Goal: Task Accomplishment & Management: Use online tool/utility

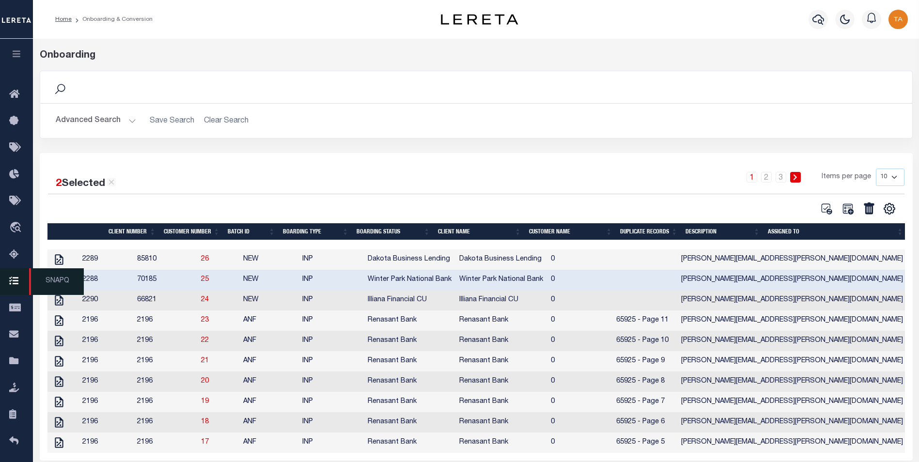
click at [60, 283] on span "SNAPQ" at bounding box center [56, 281] width 55 height 27
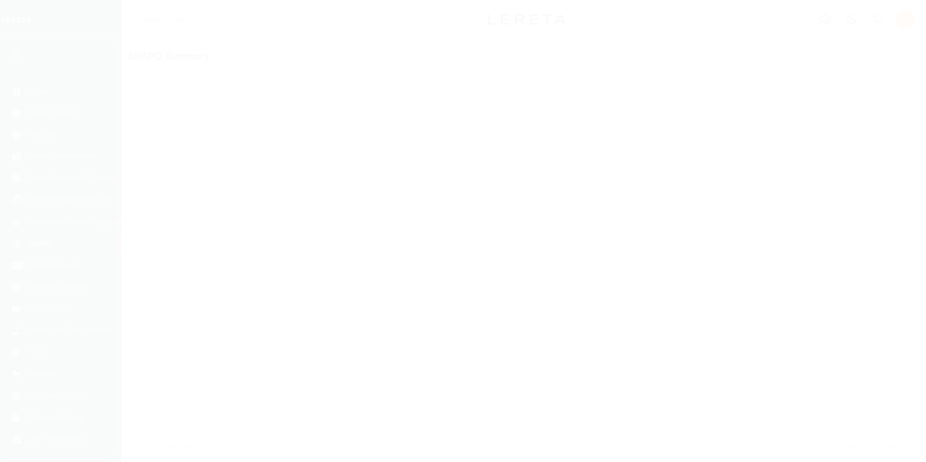
scroll to position [10, 0]
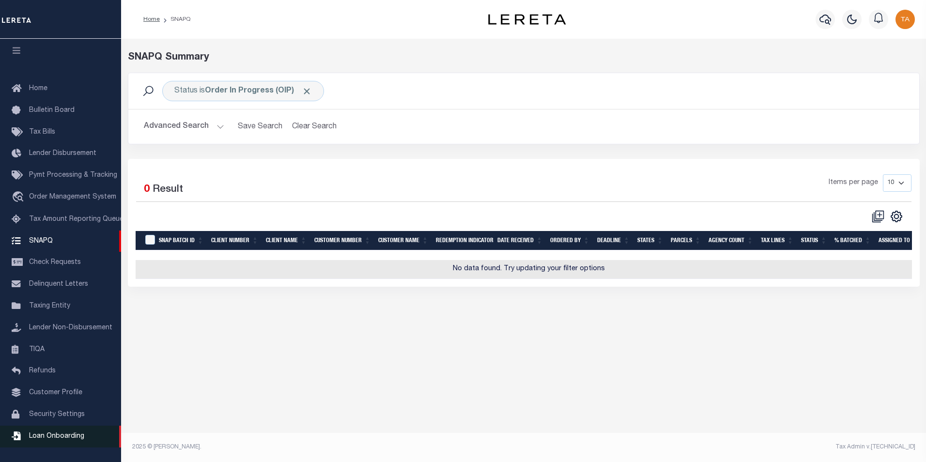
click span "Loan Onboarding"
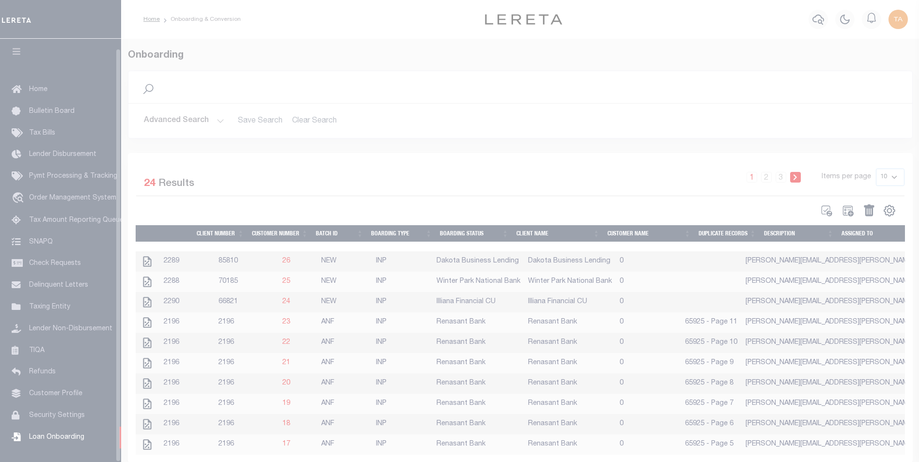
scroll to position [10, 0]
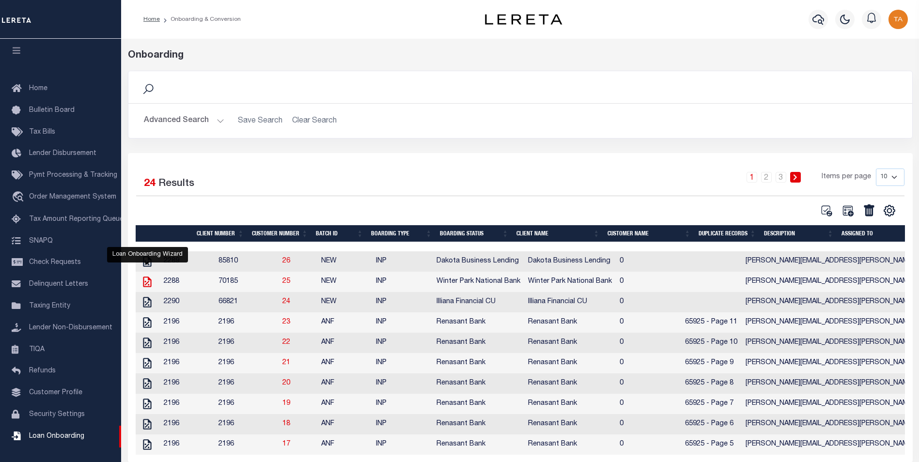
click at [144, 285] on icon "" at bounding box center [147, 282] width 13 height 13
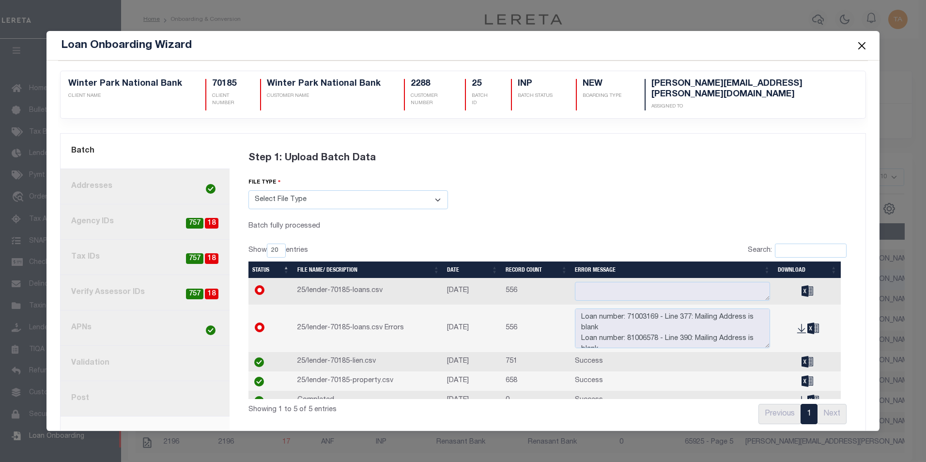
click at [87, 389] on link "8. Post" at bounding box center [145, 398] width 169 height 35
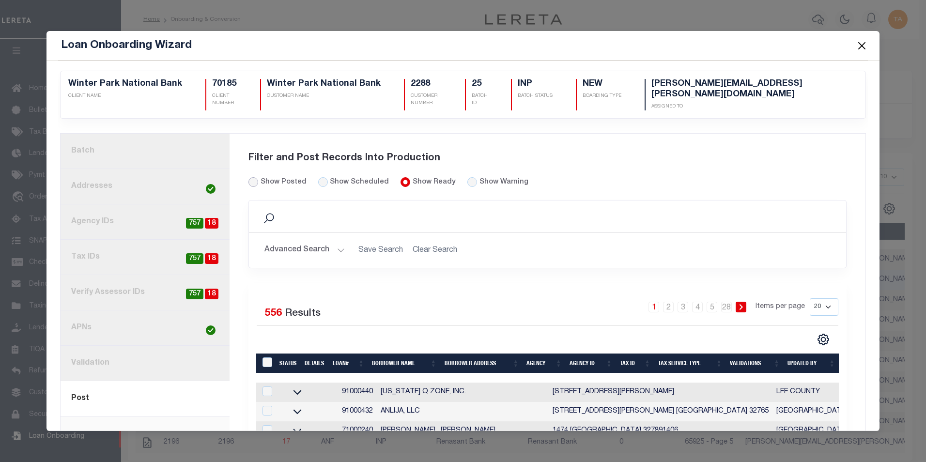
click at [250, 177] on input "Show Posted" at bounding box center [253, 182] width 10 height 10
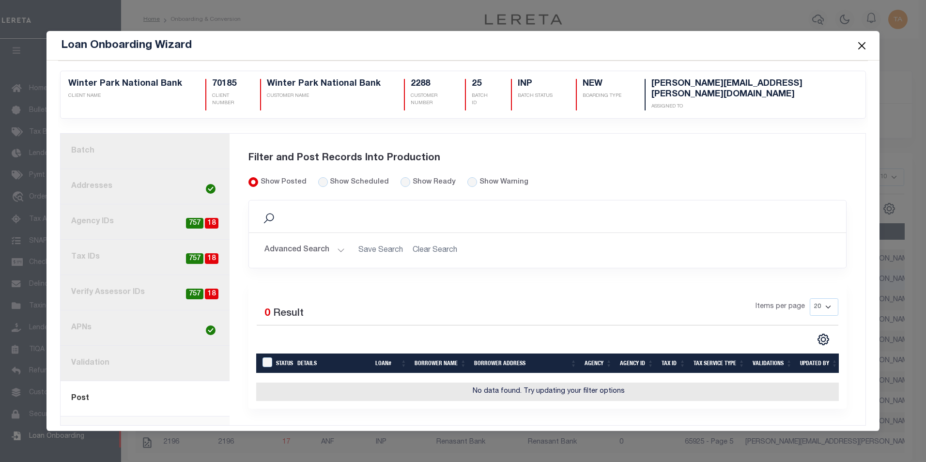
click at [102, 145] on link "1. Batch" at bounding box center [145, 151] width 169 height 35
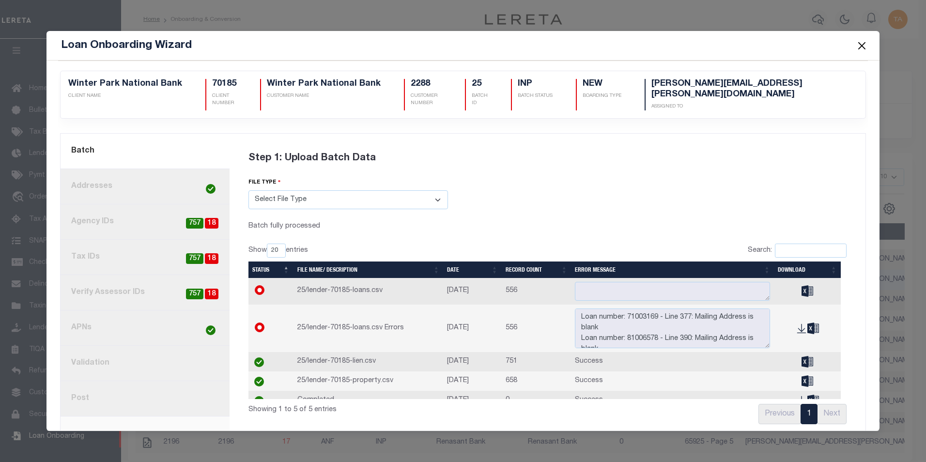
click at [862, 46] on button "Close" at bounding box center [861, 45] width 13 height 13
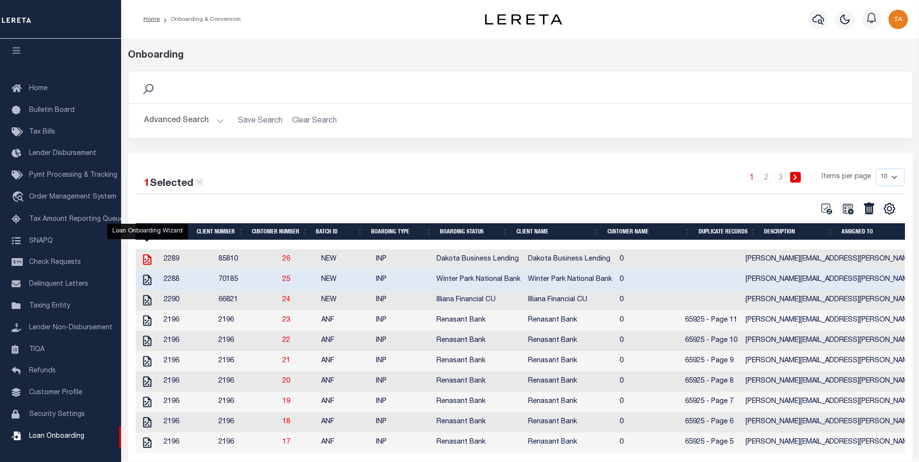
click at [146, 262] on icon "" at bounding box center [147, 259] width 13 height 13
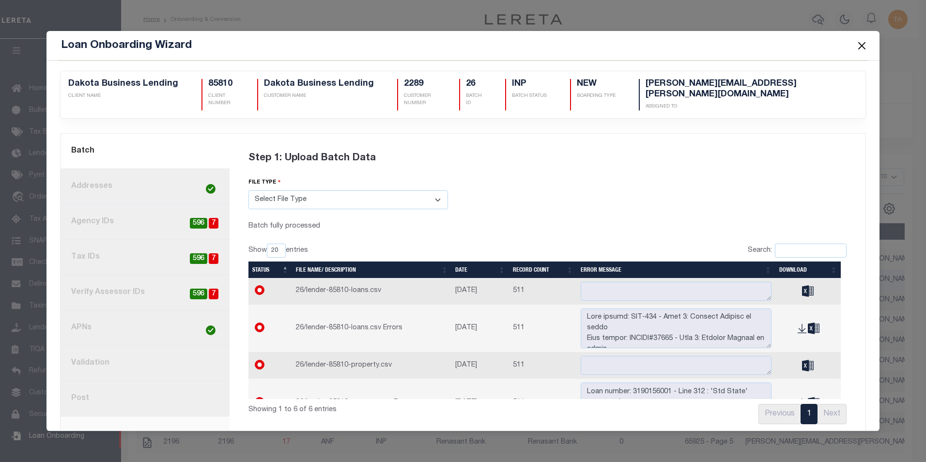
click at [85, 390] on link "8. Post" at bounding box center [145, 398] width 169 height 35
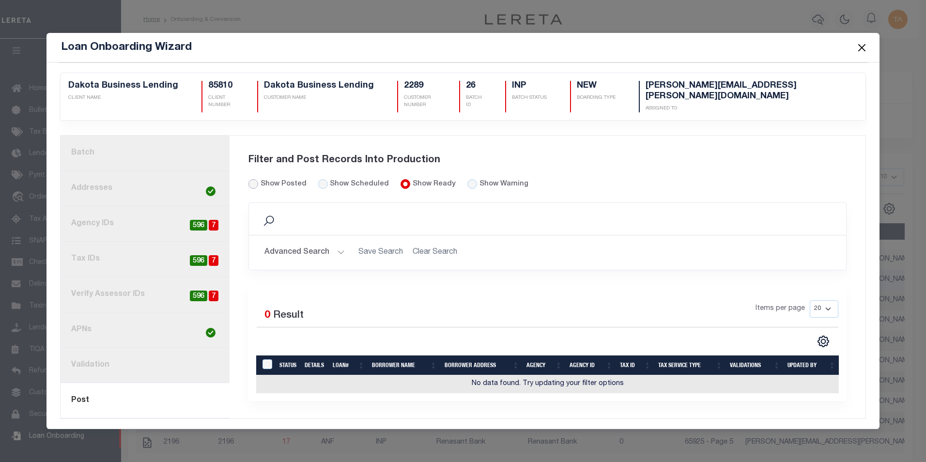
click at [251, 179] on input "Show Posted" at bounding box center [253, 184] width 10 height 10
radio input "true"
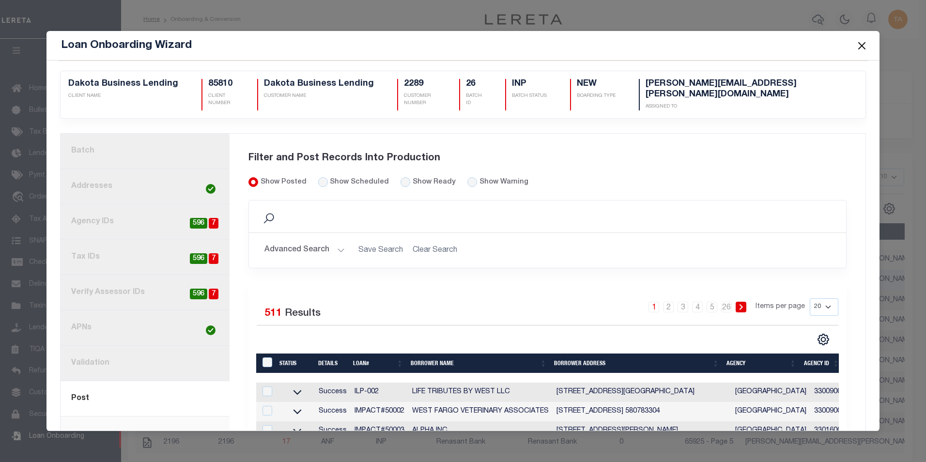
click at [860, 46] on button "Close" at bounding box center [861, 45] width 13 height 13
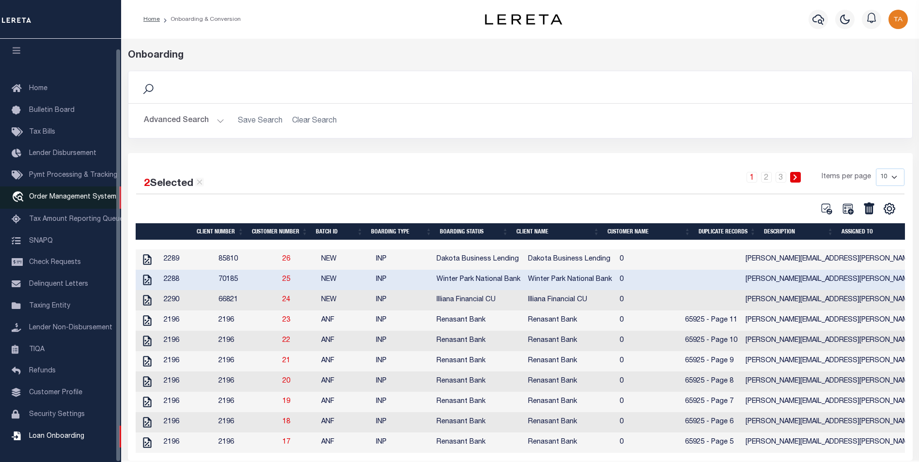
click at [74, 194] on span "Order Management System" at bounding box center [72, 197] width 87 height 7
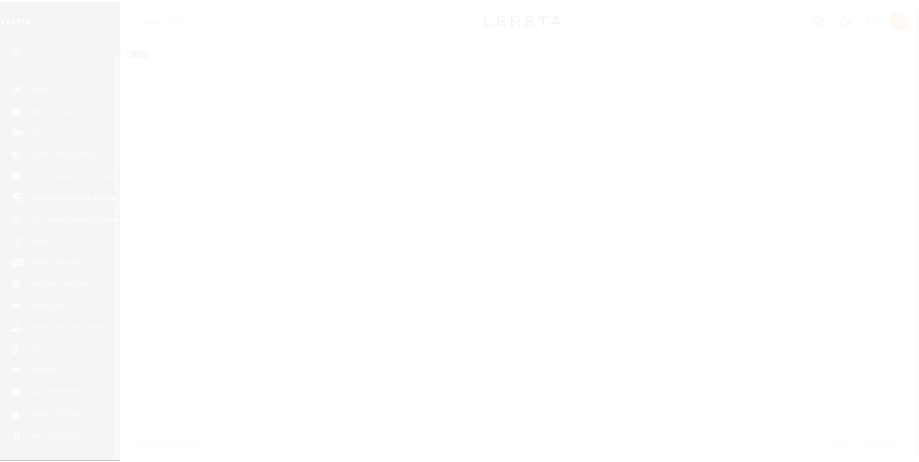
scroll to position [10, 0]
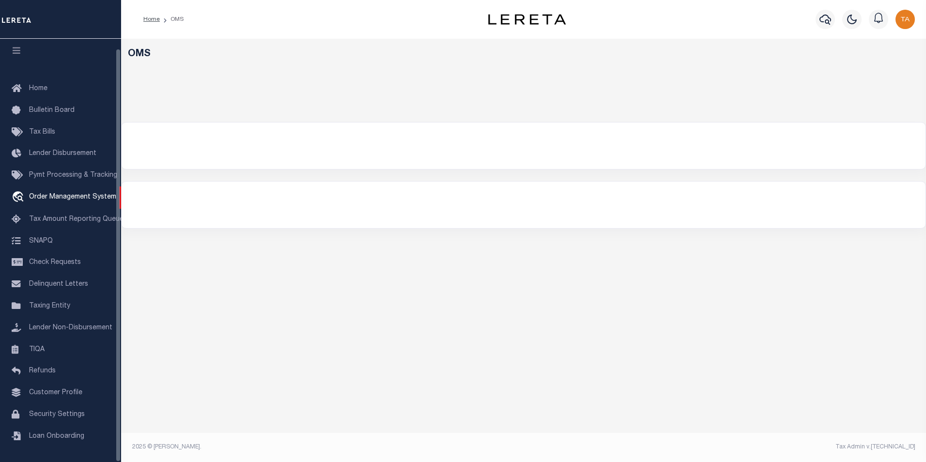
select select "200"
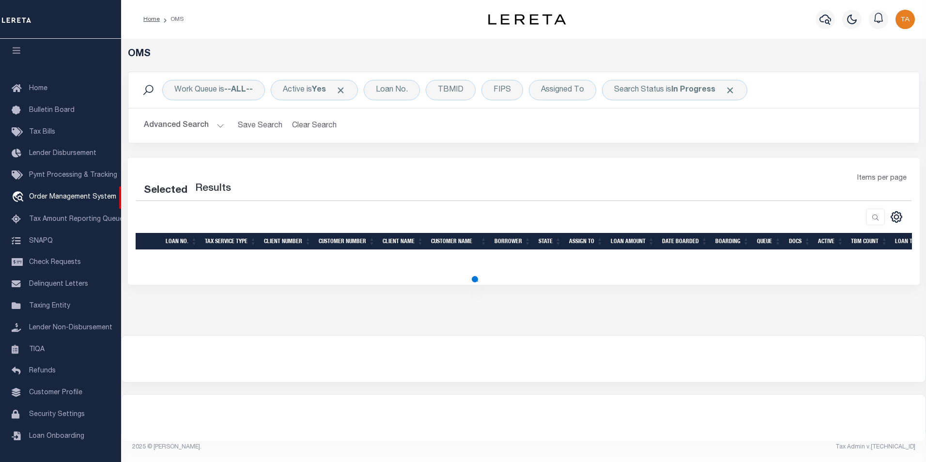
select select "200"
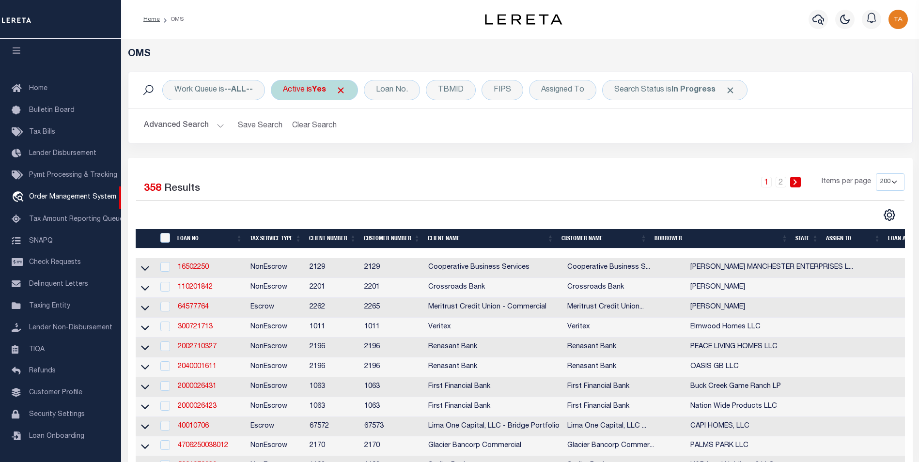
click at [343, 92] on span "Click to Remove" at bounding box center [341, 90] width 10 height 10
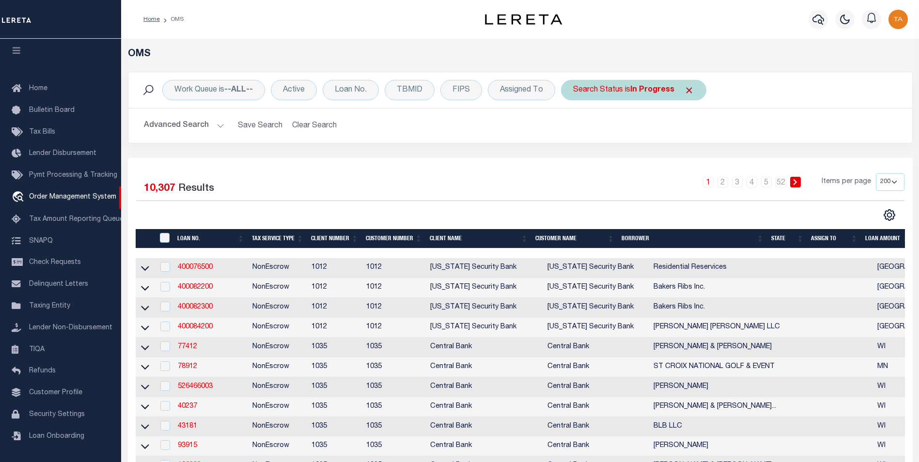
click at [685, 91] on span "Click to Remove" at bounding box center [689, 90] width 10 height 10
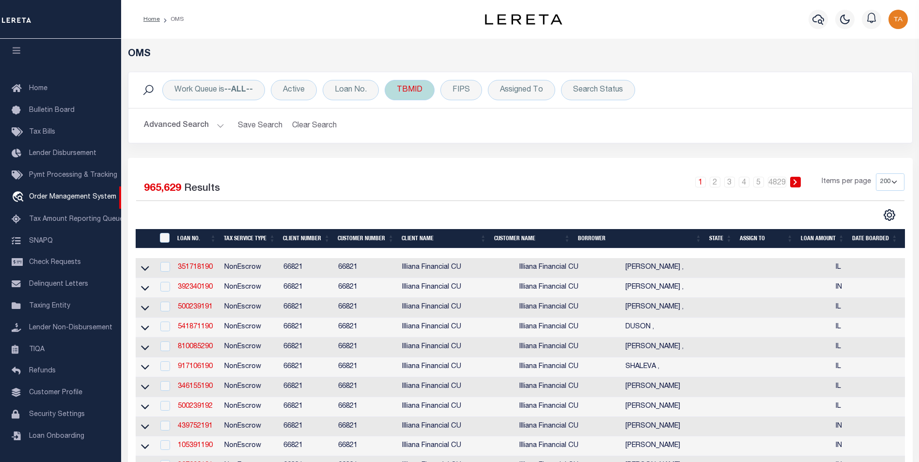
click at [405, 91] on div "TBMID" at bounding box center [410, 90] width 50 height 20
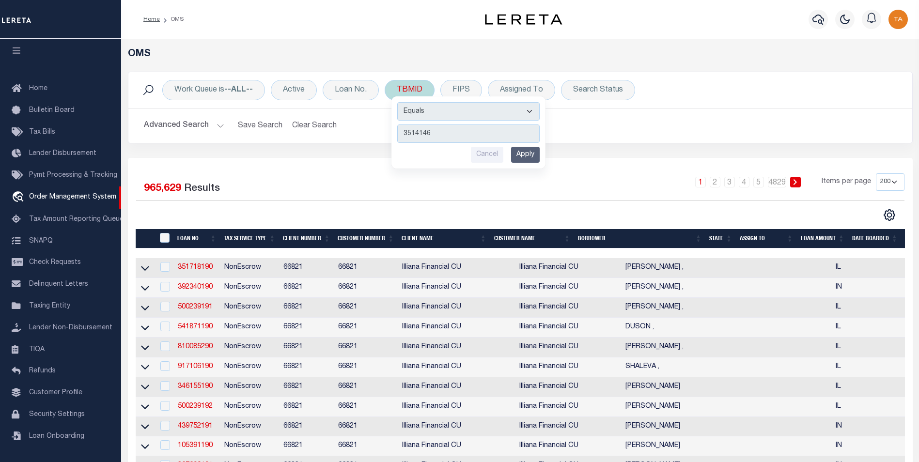
type input "3514146"
click at [520, 154] on input "Apply" at bounding box center [525, 155] width 29 height 16
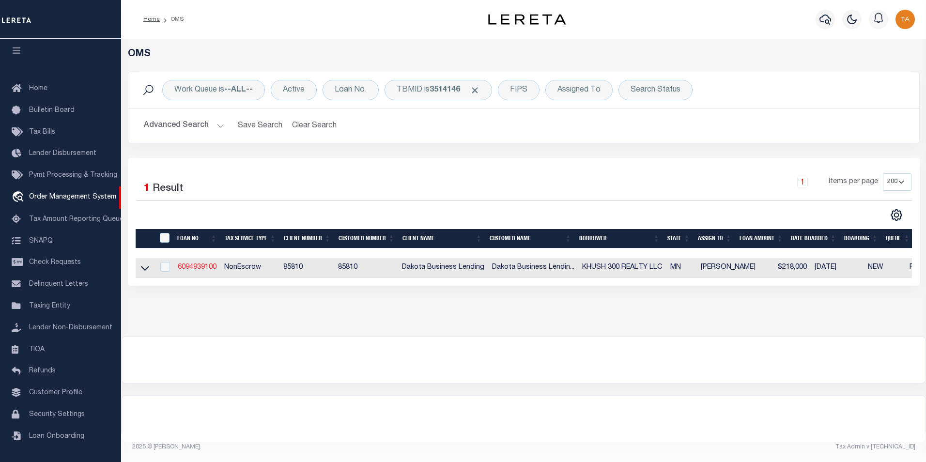
click at [195, 269] on link "6094939100" at bounding box center [197, 267] width 39 height 7
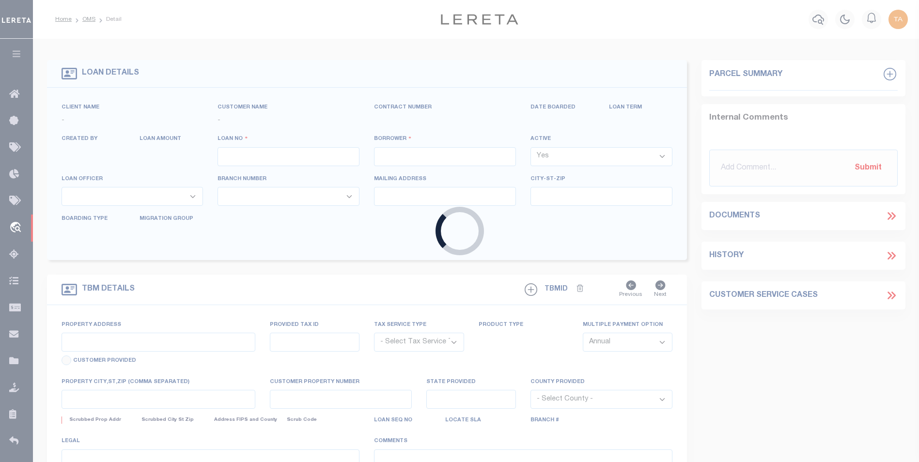
type input "6094939100"
type input "KHUSH 300 REALTY LLC"
select select
type input "300 316 ATLANTIC AVE"
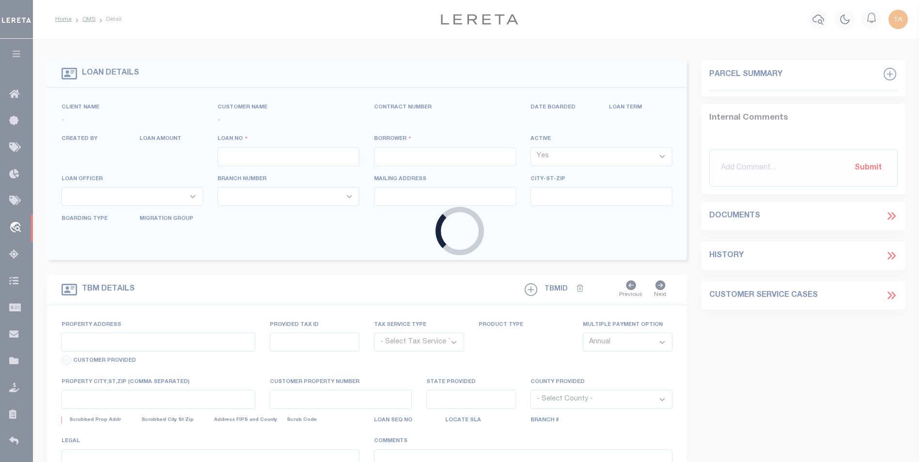
type input "MORRIS MN 56267"
select select
select select "20"
select select
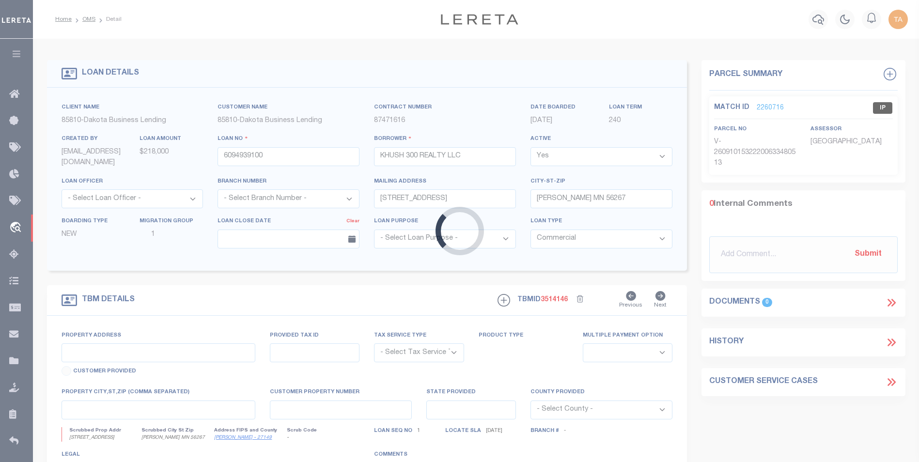
type input "300 & 316 ATLANTIC AVE"
radio input "true"
select select "NonEscrow"
select select
type input "MORRIS MN 56267"
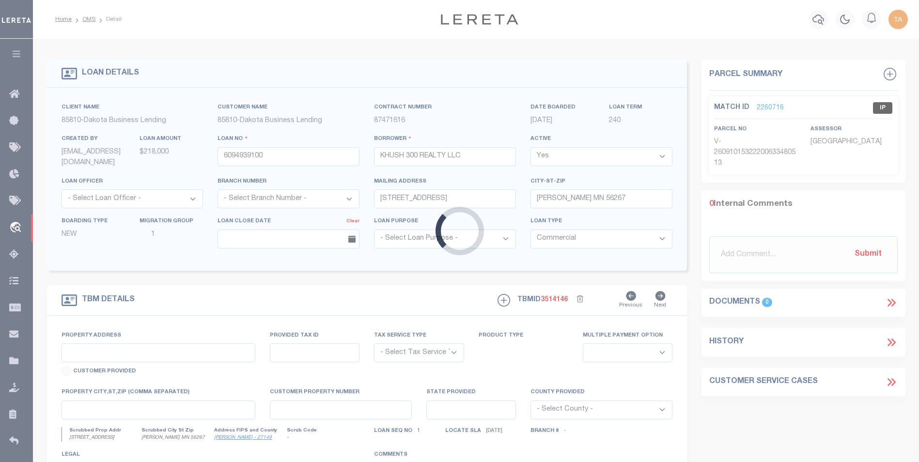
type input "6094939100"
type input "MN"
type textarea "(SEE LEGAL IMAGE ON FILE)."
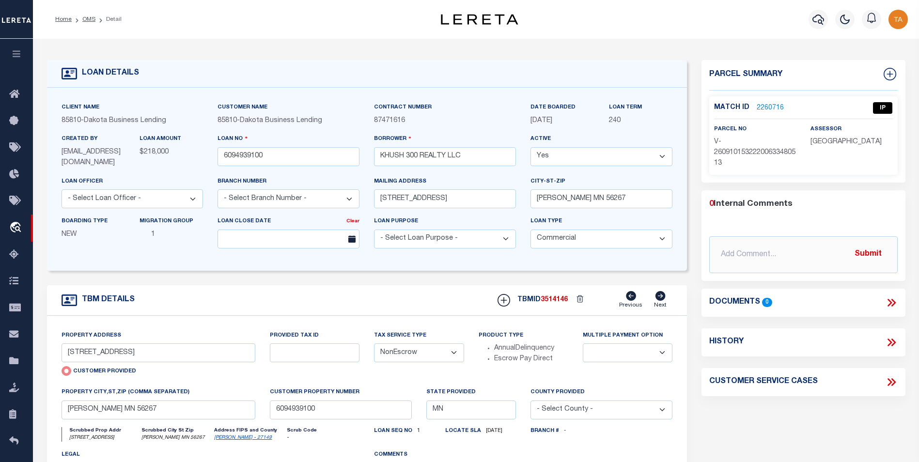
click at [771, 107] on link "2260716" at bounding box center [769, 108] width 27 height 10
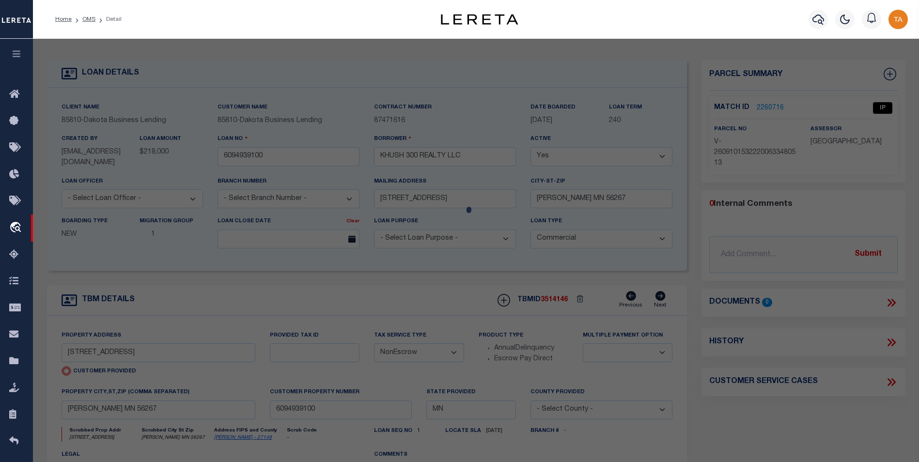
checkbox input "false"
select select "IP"
type input "300 & 316 ATLANTIC AVE"
checkbox input "false"
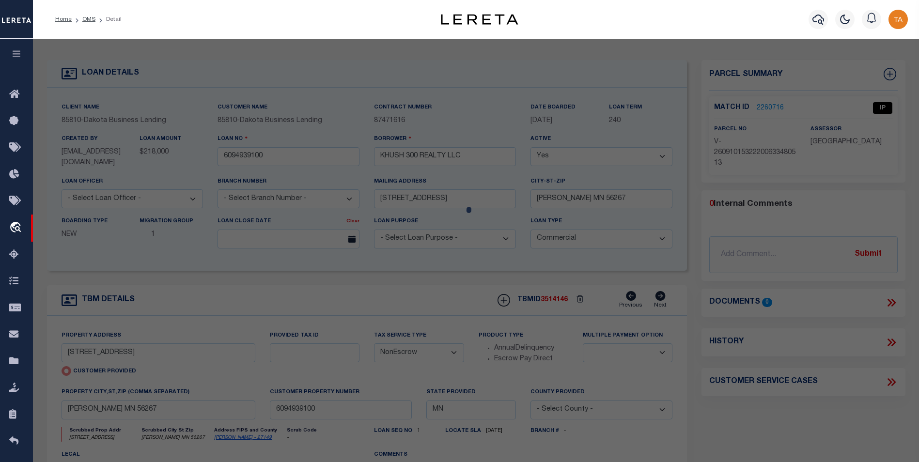
type input "MORRIS MN 56267"
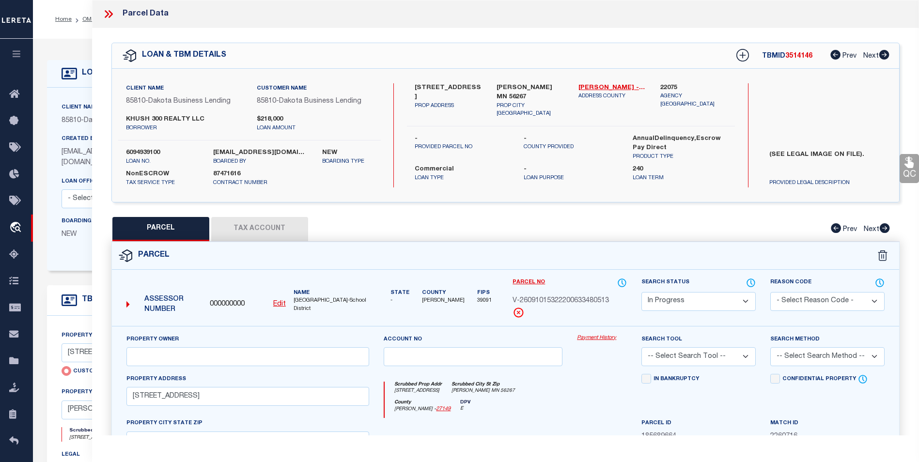
click at [603, 337] on link "Payment History" at bounding box center [602, 338] width 50 height 8
click at [255, 229] on button "Tax Account" at bounding box center [259, 229] width 97 height 24
select select "100"
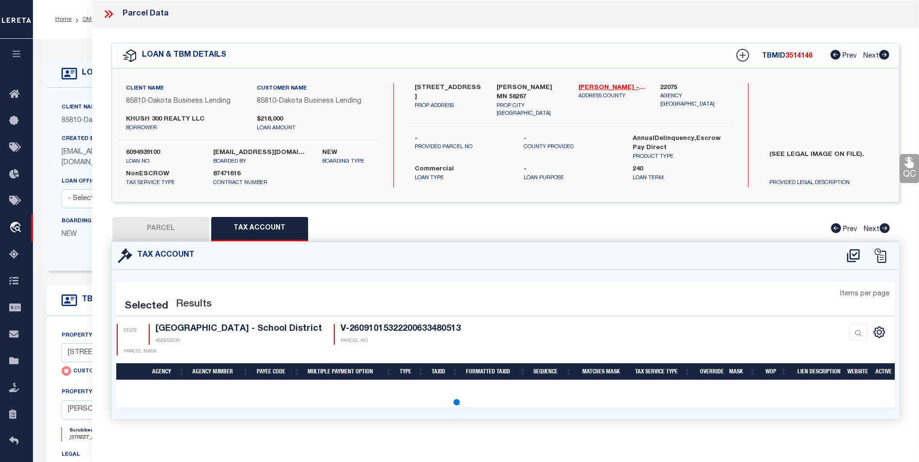
select select "100"
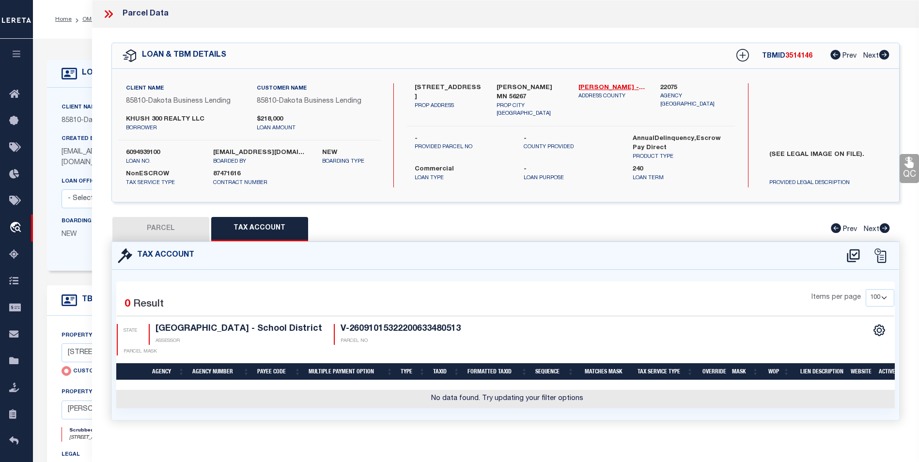
click at [107, 14] on icon at bounding box center [108, 14] width 13 height 13
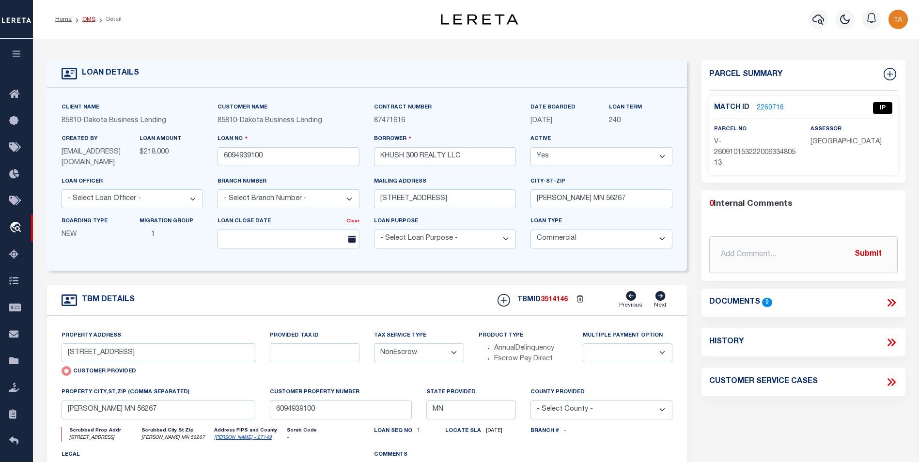
click at [88, 20] on link "OMS" at bounding box center [88, 19] width 13 height 6
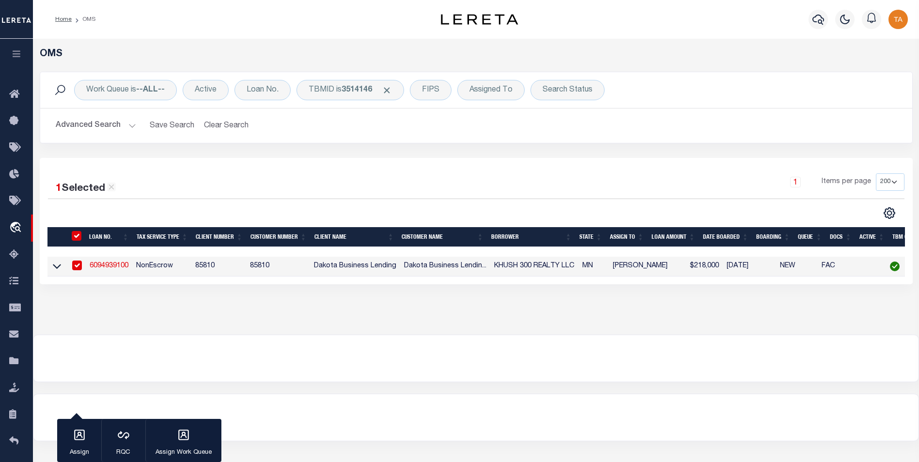
click at [111, 267] on link "6094939100" at bounding box center [109, 265] width 39 height 7
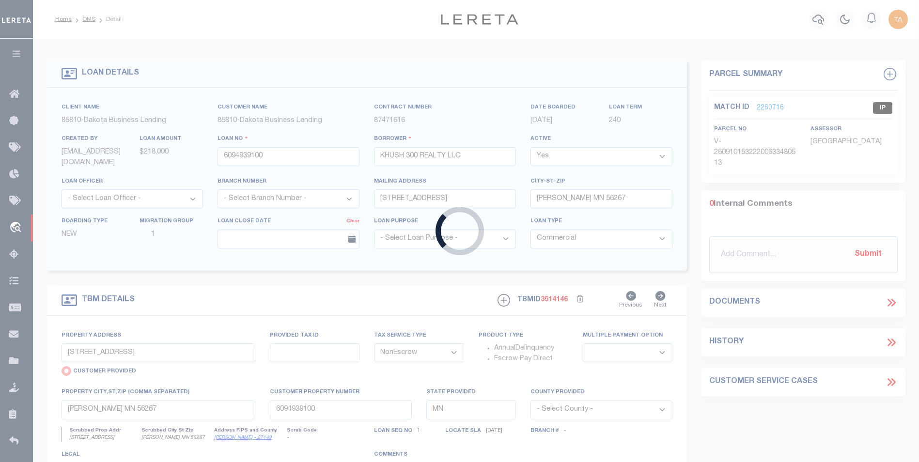
select select
select select "NonEscrow"
select select
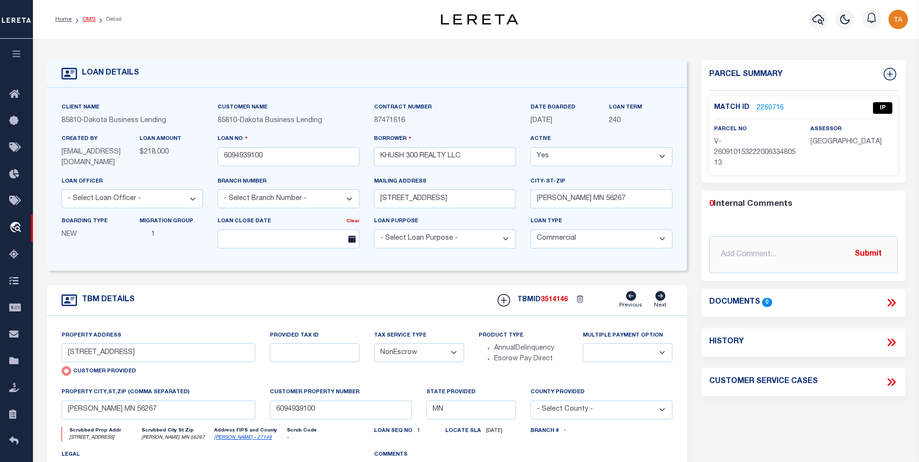
click at [86, 19] on link "OMS" at bounding box center [88, 19] width 13 height 6
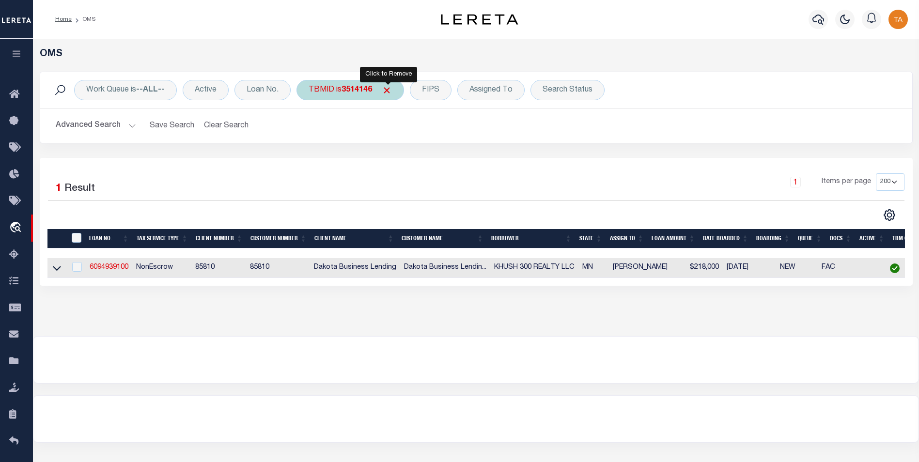
click at [385, 90] on span "Click to Remove" at bounding box center [387, 90] width 10 height 10
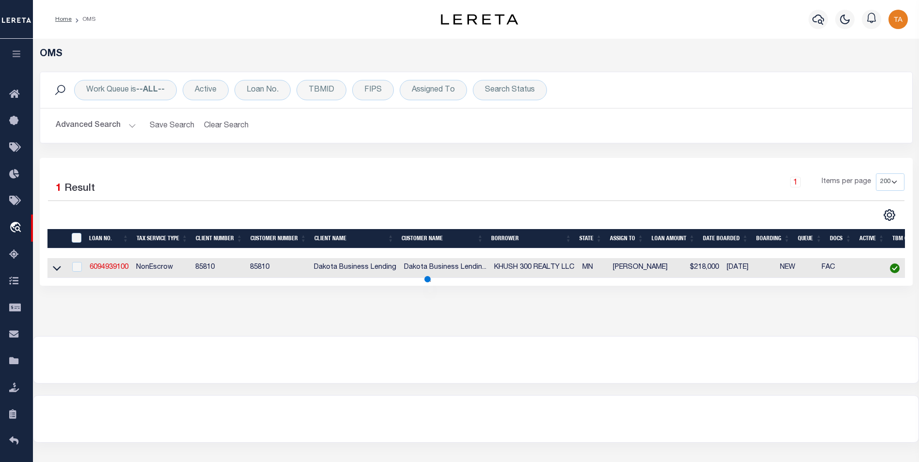
click at [120, 128] on button "Advanced Search" at bounding box center [96, 125] width 80 height 19
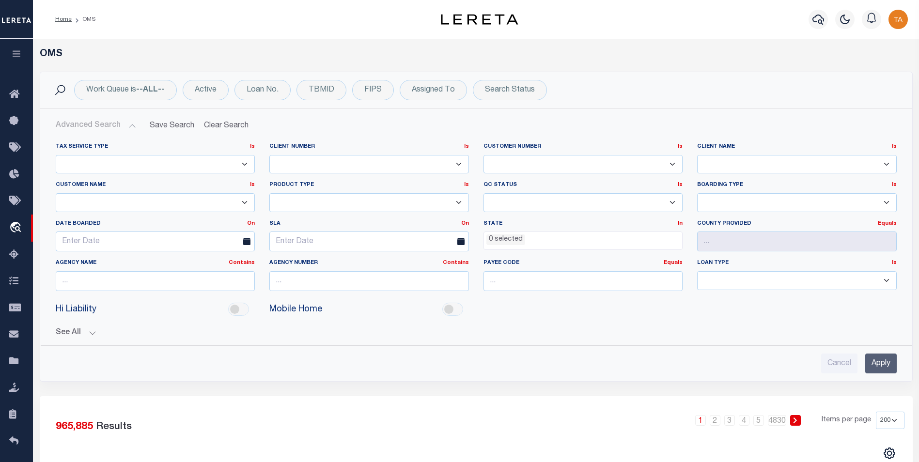
click at [337, 168] on select "1011 1012 1013 1014 1019 1042 1049 1052 1053 1055 1058 1061 1063 1064 1065 1069…" at bounding box center [369, 164] width 200 height 19
select select "66821"
click at [269, 155] on select "1011 1012 1013 1014 1019 1042 1049 1052 1053 1055 1058 1061 1063 1064 1065 1069…" at bounding box center [369, 164] width 200 height 19
click at [875, 368] on input "Apply" at bounding box center [880, 364] width 31 height 20
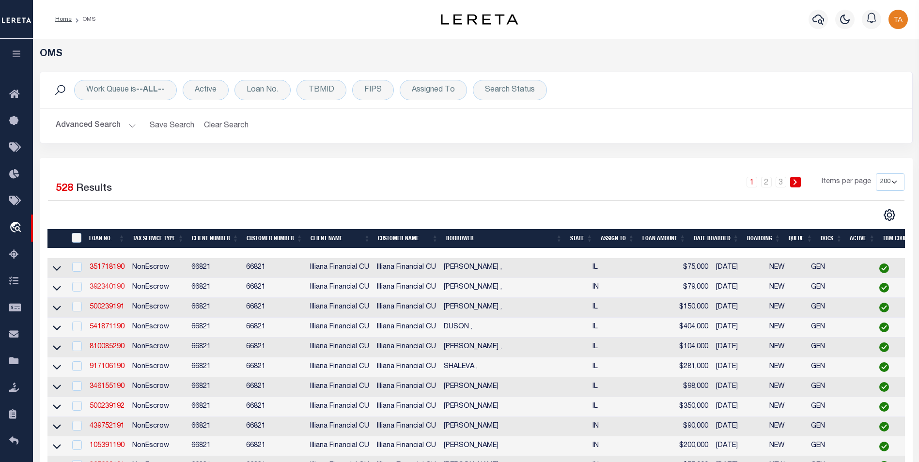
click at [113, 288] on link "392340190" at bounding box center [107, 287] width 35 height 7
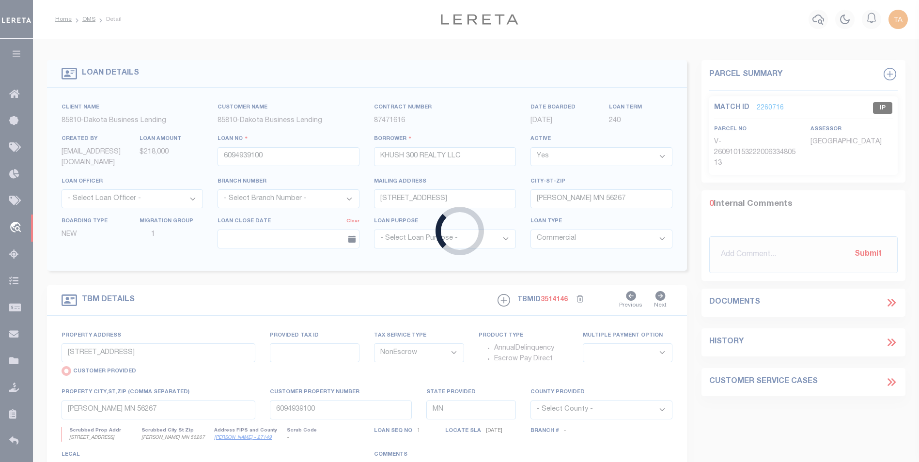
type input "392340190"
type input "[PERSON_NAME] ,"
type input "224 BEL AIRE DR"
type input "LOWELL IN 46356"
select select
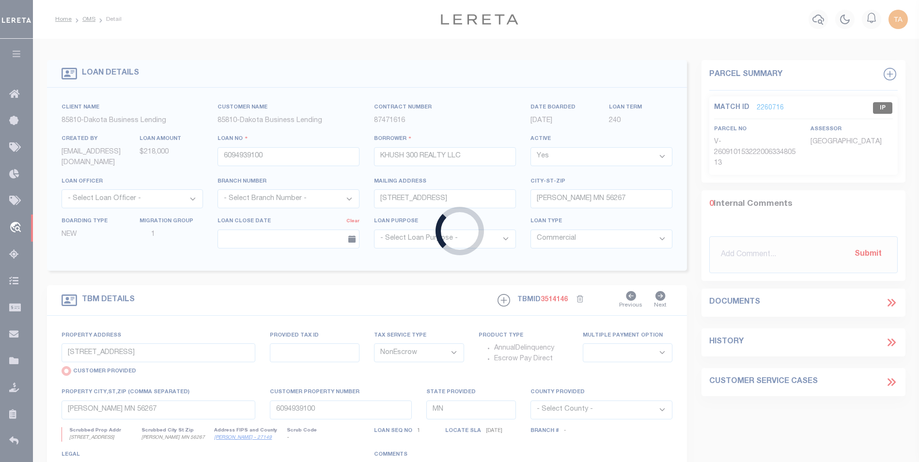
select select
type input "224 BEL AIRE DR"
select select "NonEscrow"
select select
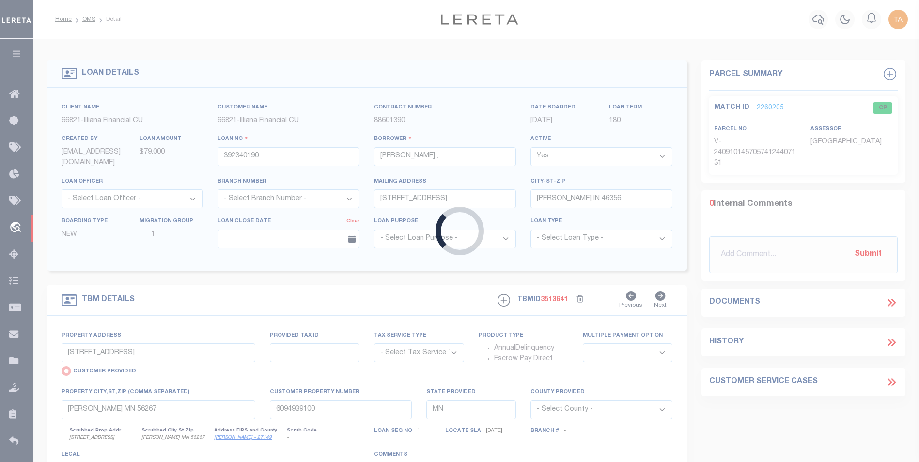
type input "LOWELL IN 463562102"
type input "392340190"
type input "IN"
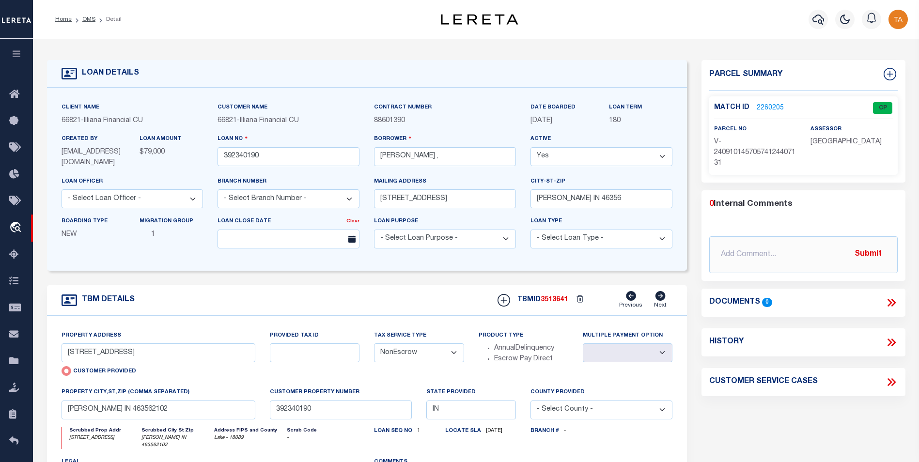
click at [764, 108] on link "2260205" at bounding box center [769, 108] width 27 height 10
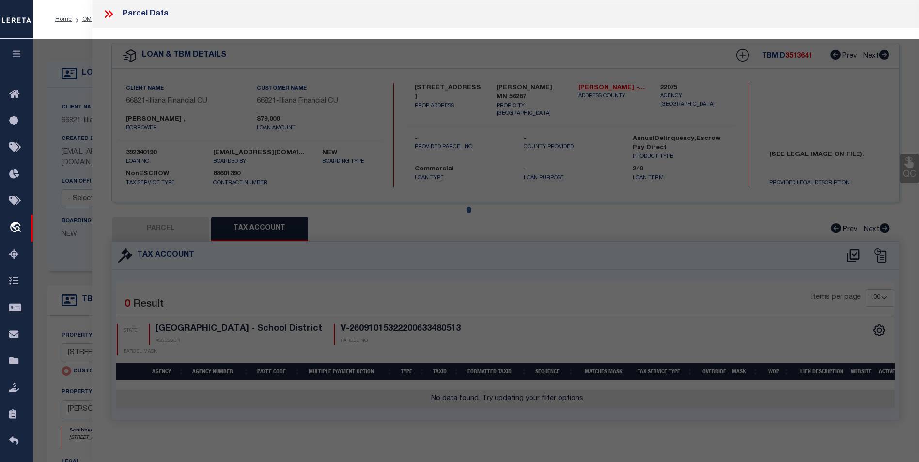
select select "AS"
checkbox input "false"
select select "CP"
select select "AGW"
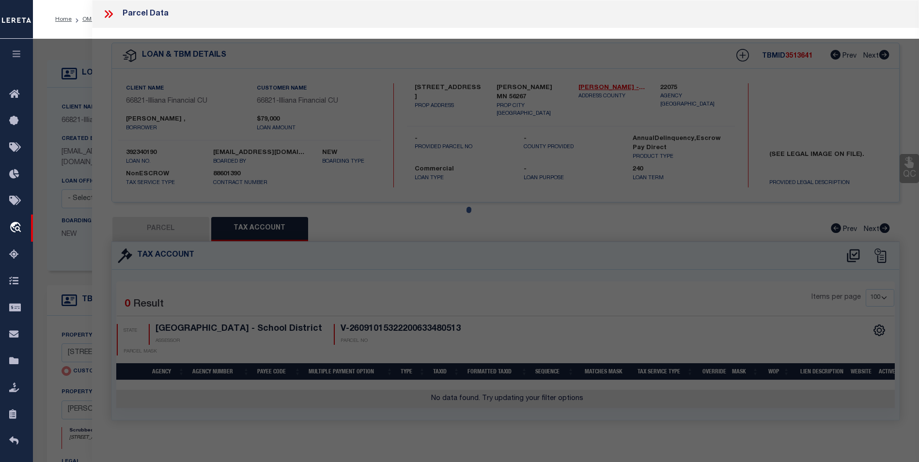
select select
type input "224 BEL AIRE DR"
checkbox input "false"
type input "LOWELL IN 463562102"
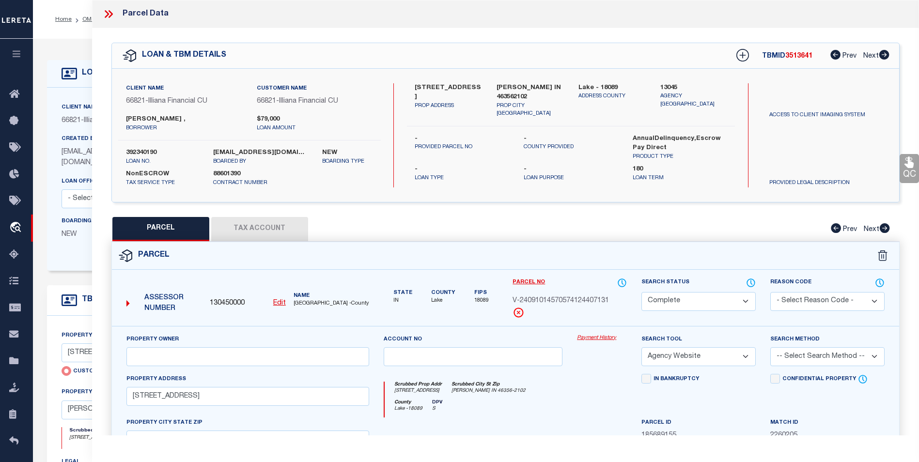
click at [591, 339] on link "Payment History" at bounding box center [602, 338] width 50 height 8
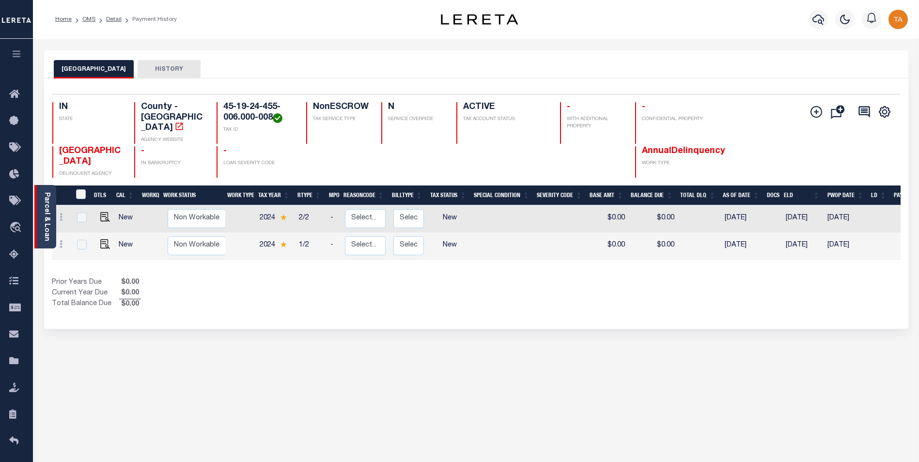
click at [47, 204] on link "Parcel & Loan" at bounding box center [46, 216] width 7 height 49
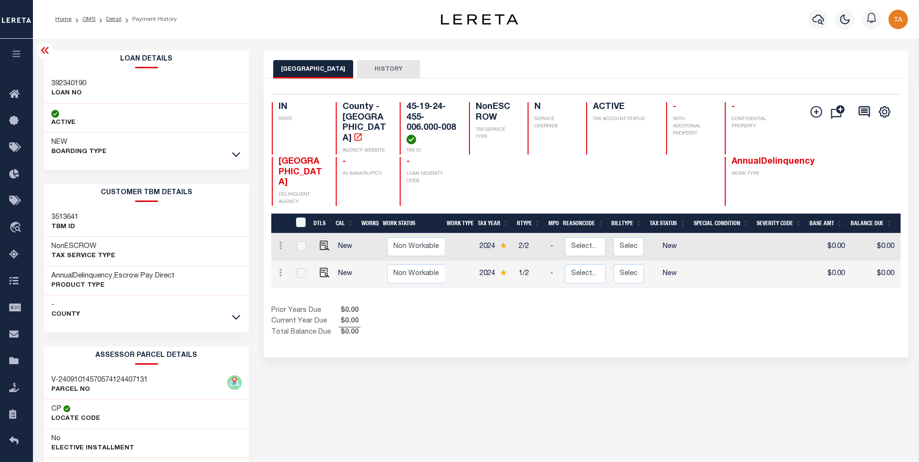
click at [367, 452] on div "LAKE COUNTY HISTORY Selected 2 Results" at bounding box center [585, 323] width 659 height 547
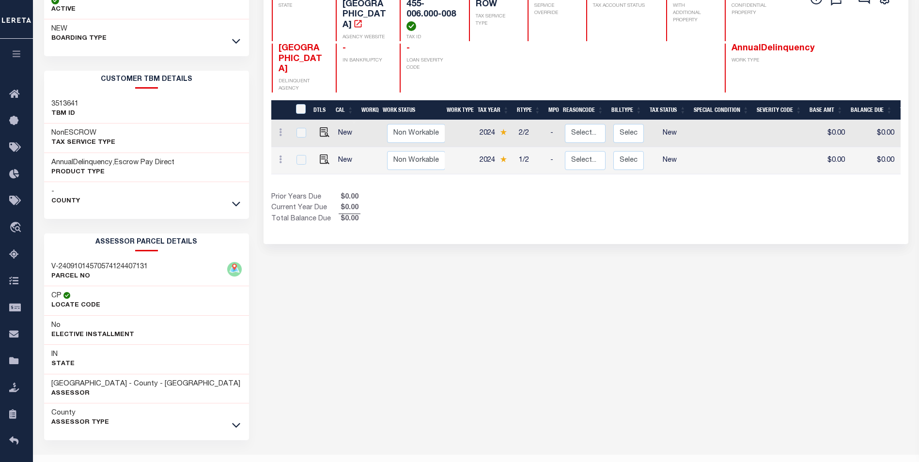
scroll to position [137, 0]
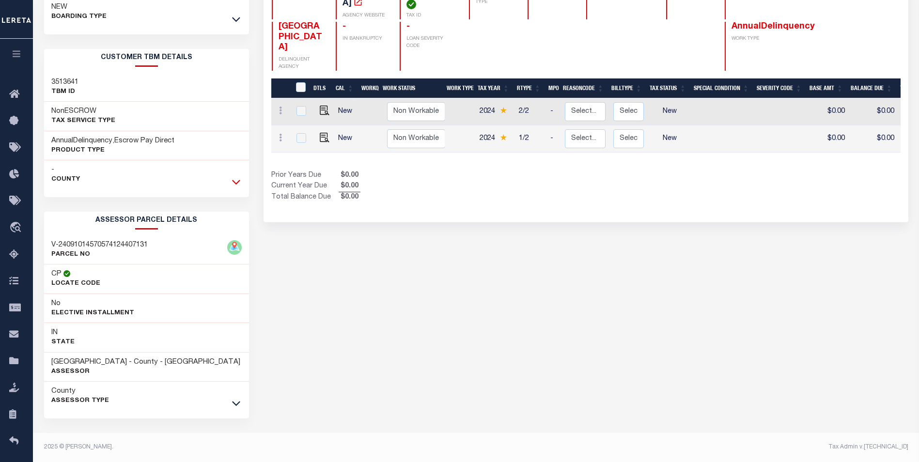
click at [237, 181] on icon at bounding box center [236, 182] width 8 height 10
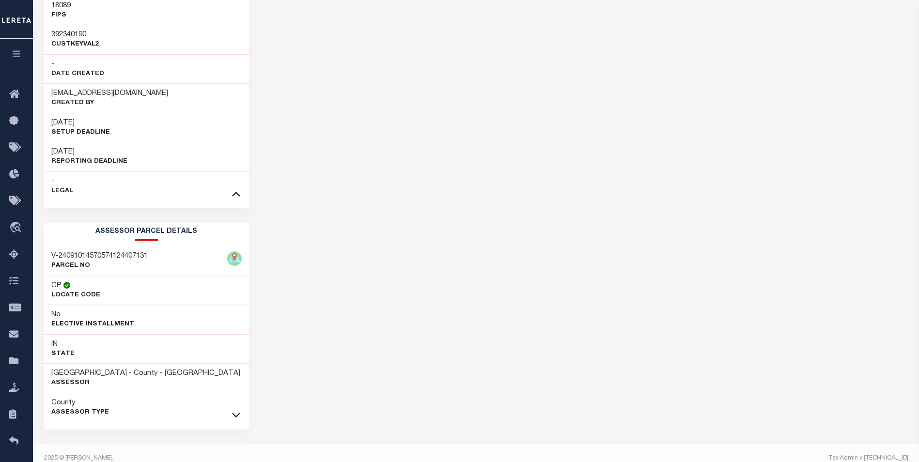
scroll to position [459, 0]
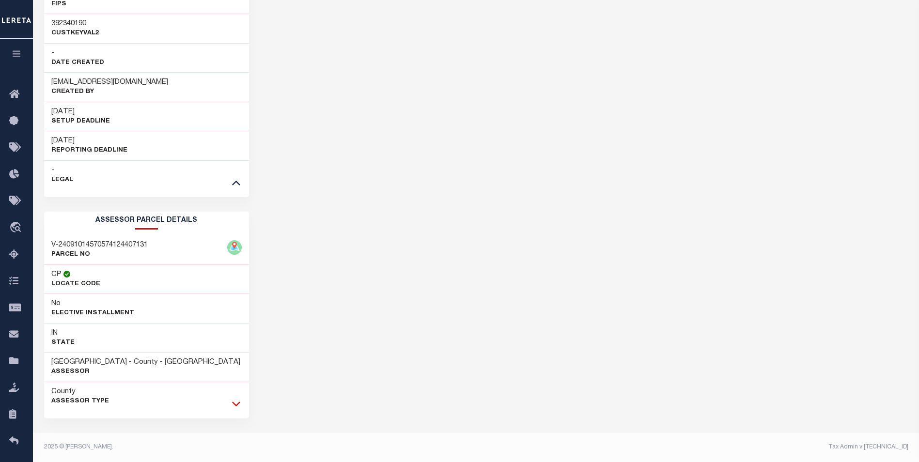
click at [235, 404] on icon at bounding box center [236, 403] width 8 height 5
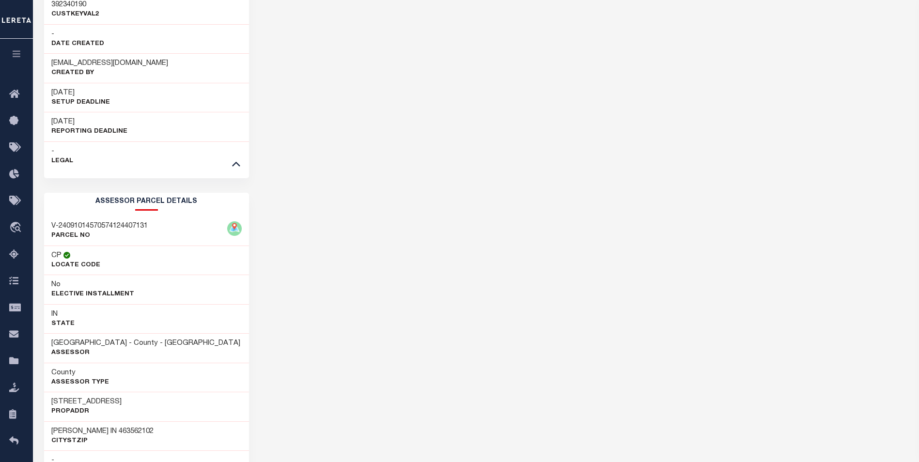
scroll to position [438, 0]
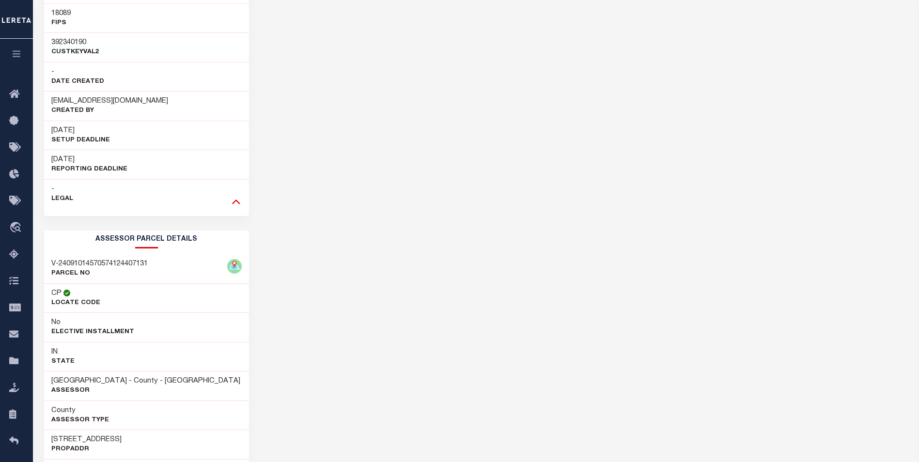
click at [237, 201] on icon at bounding box center [236, 202] width 8 height 5
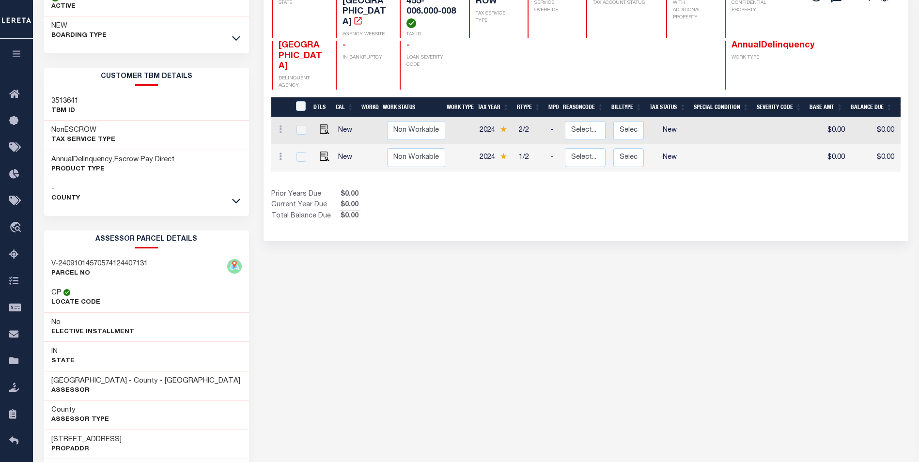
click at [148, 247] on h2 "ASSESSOR PARCEL DETAILS" at bounding box center [146, 240] width 205 height 18
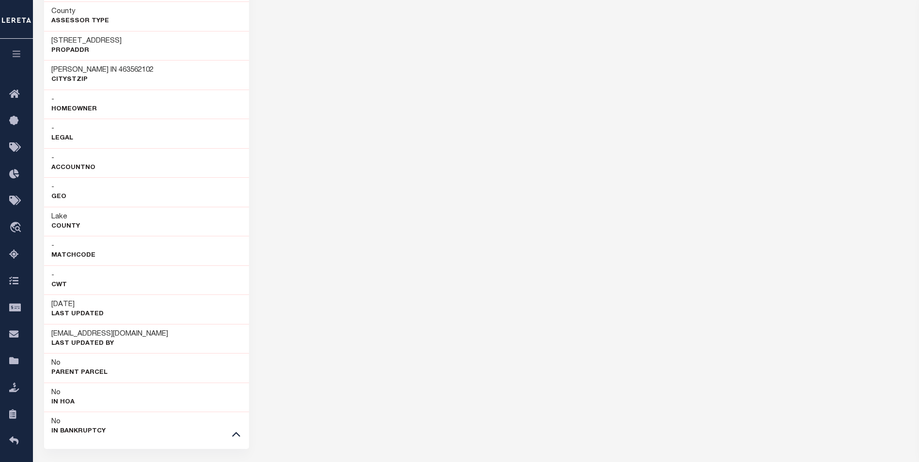
scroll to position [547, 0]
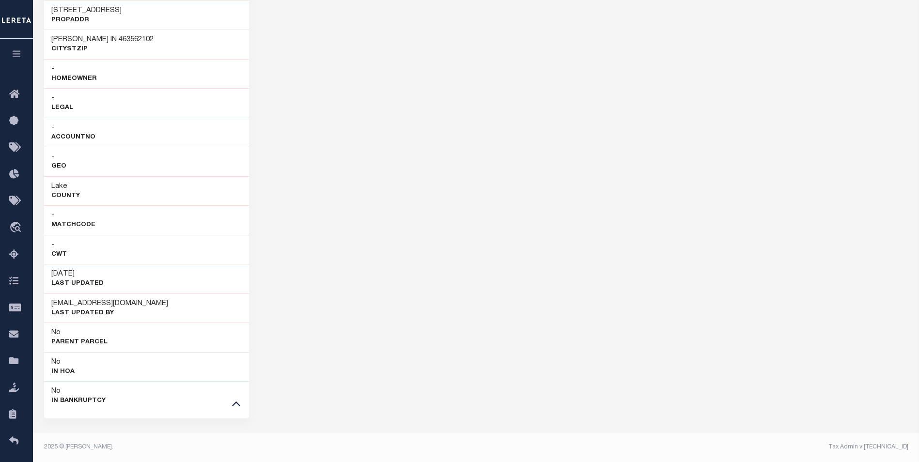
click at [231, 405] on link at bounding box center [236, 403] width 11 height 7
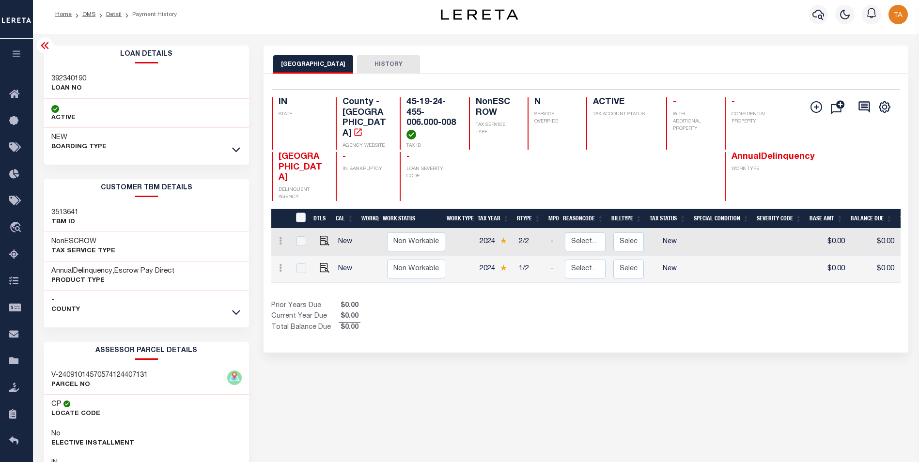
scroll to position [0, 0]
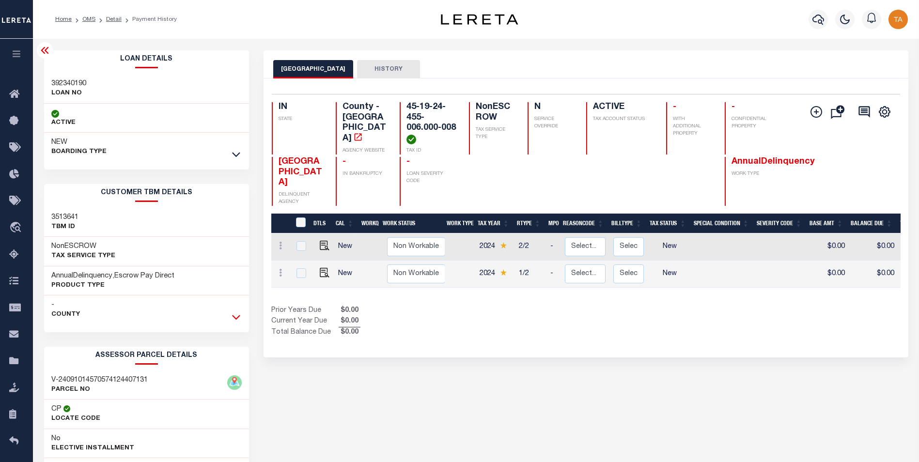
click at [232, 316] on icon at bounding box center [236, 317] width 8 height 5
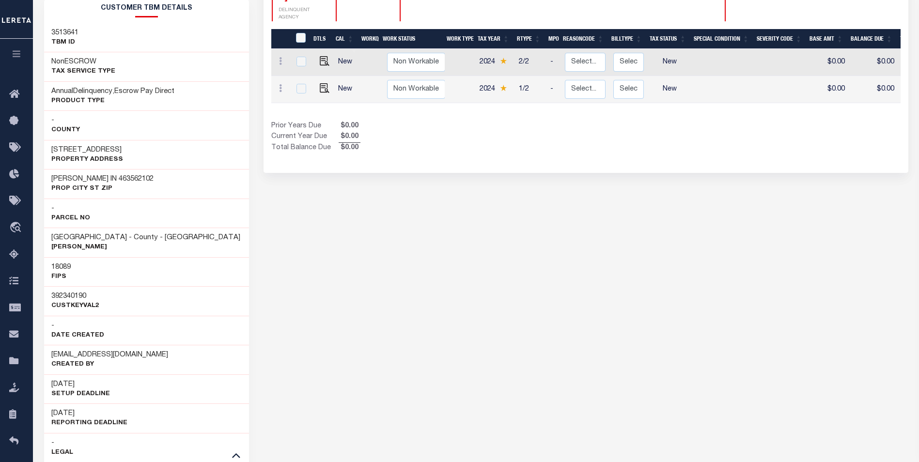
scroll to position [185, 0]
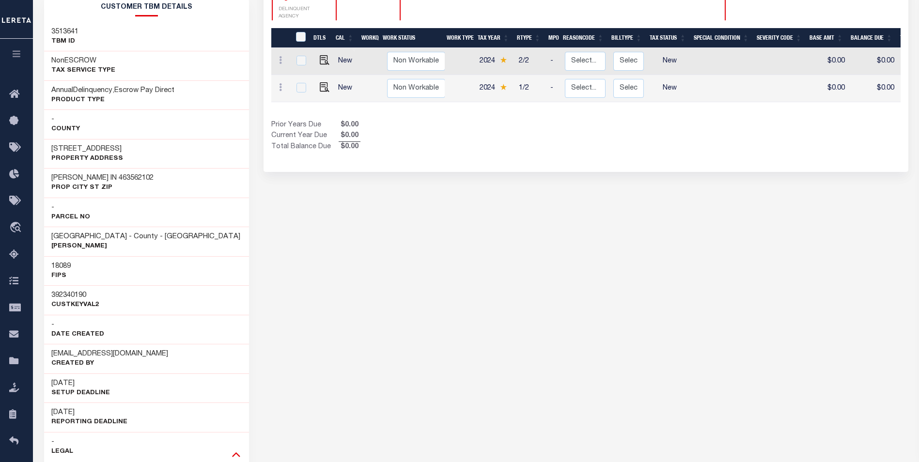
click at [236, 455] on icon at bounding box center [236, 454] width 8 height 10
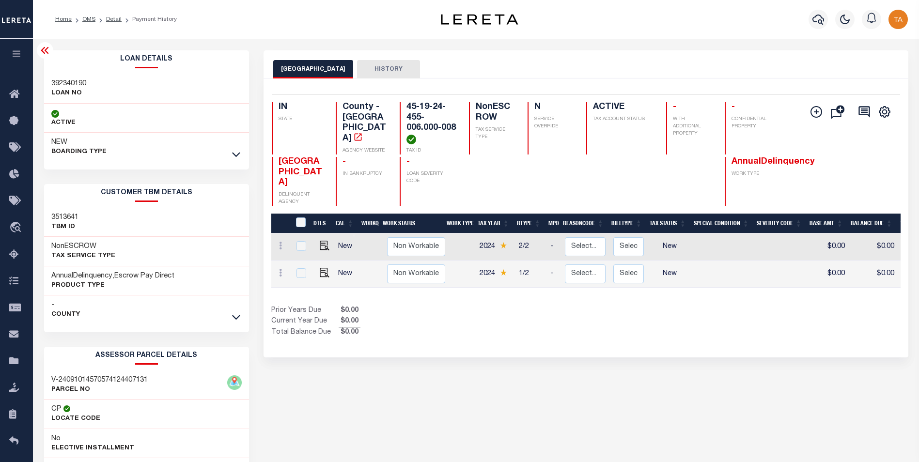
click at [20, 53] on icon "button" at bounding box center [16, 53] width 11 height 9
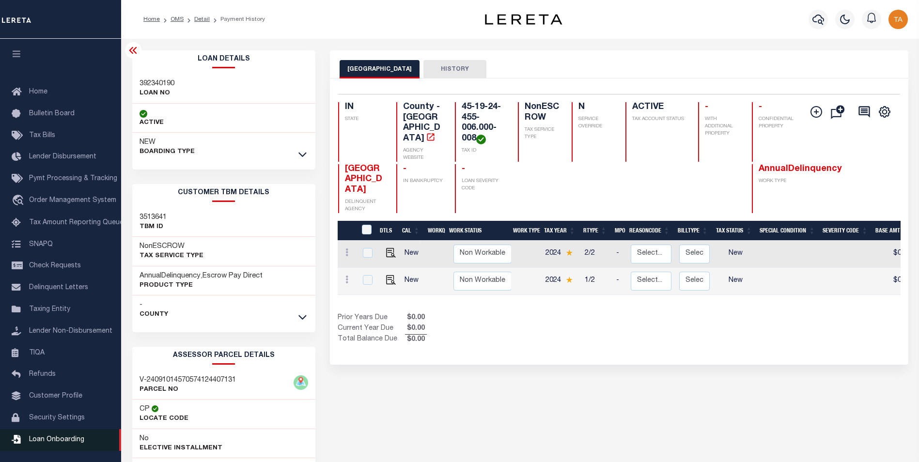
click at [46, 443] on span "Loan Onboarding" at bounding box center [56, 439] width 55 height 7
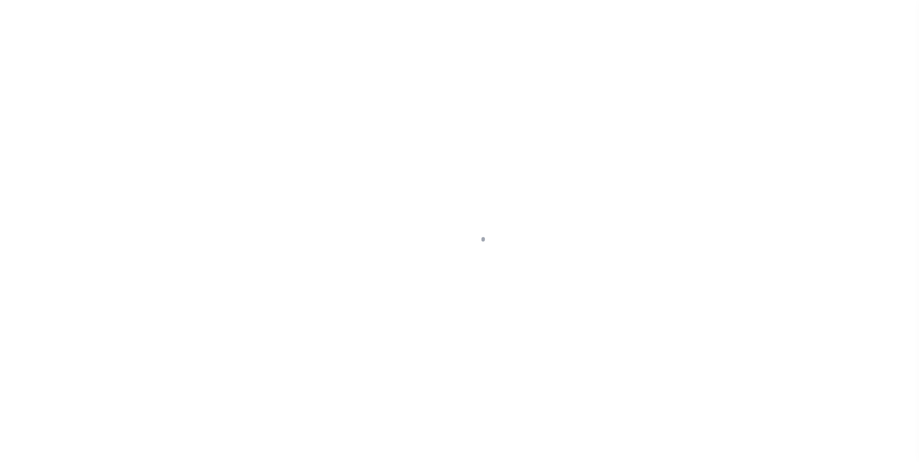
scroll to position [10, 0]
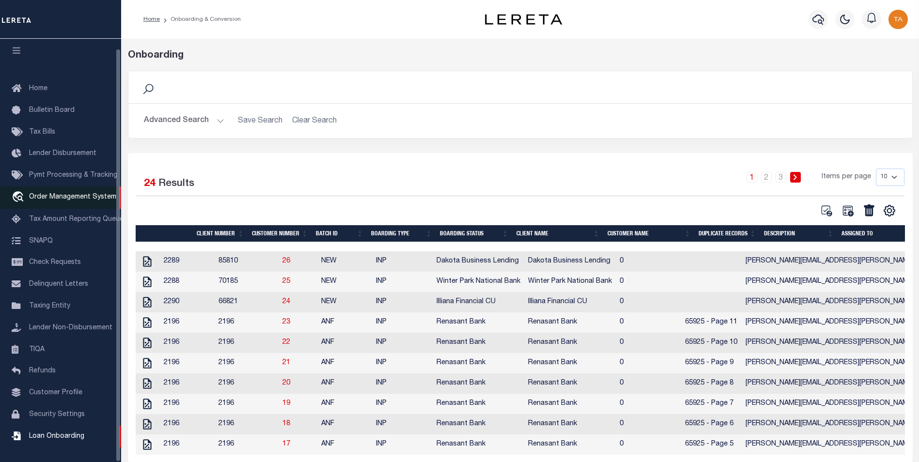
click at [67, 194] on span "Order Management System" at bounding box center [72, 197] width 87 height 7
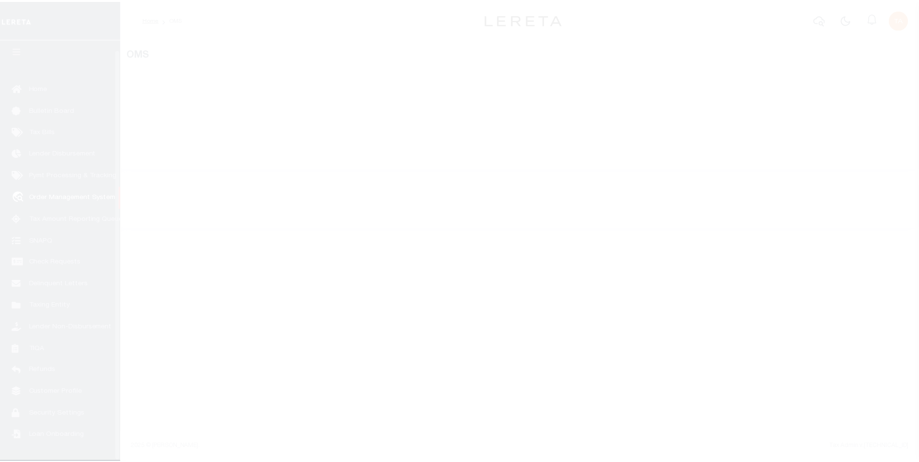
scroll to position [10, 0]
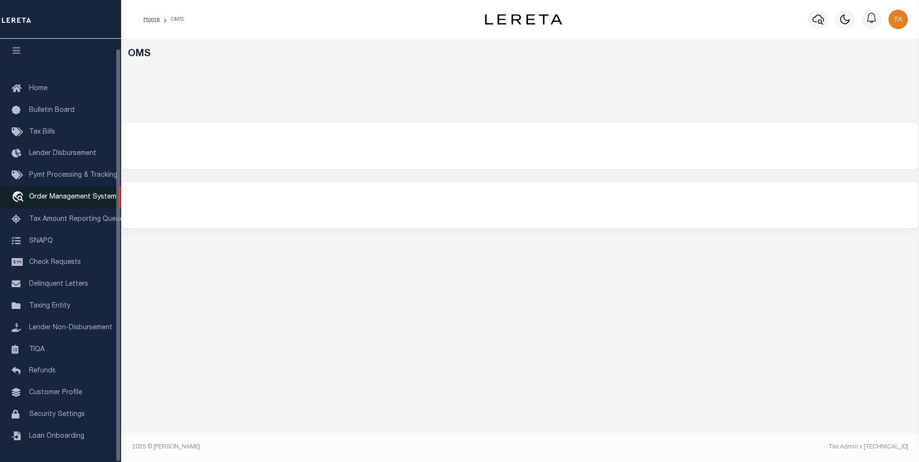
select select "200"
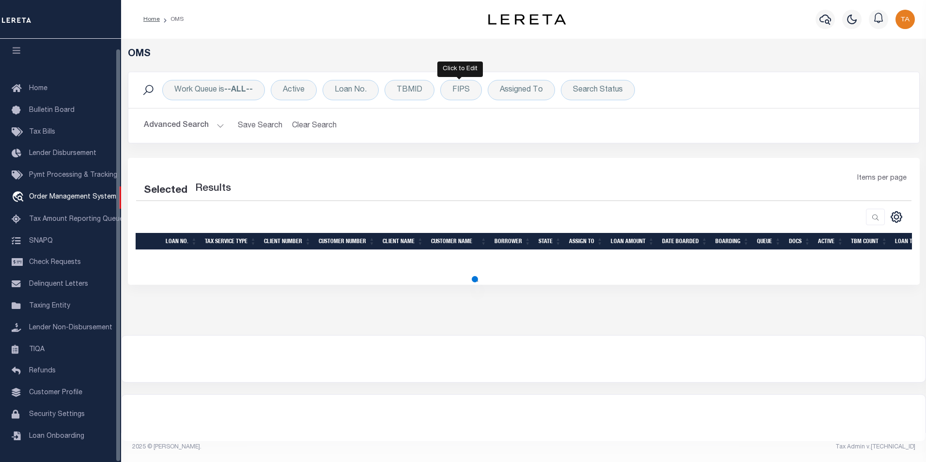
select select "200"
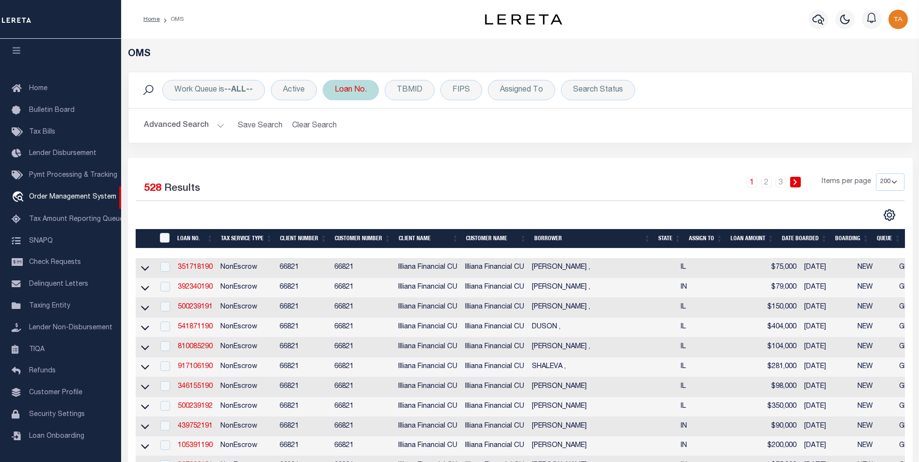
click at [348, 94] on div "Loan No." at bounding box center [351, 90] width 56 height 20
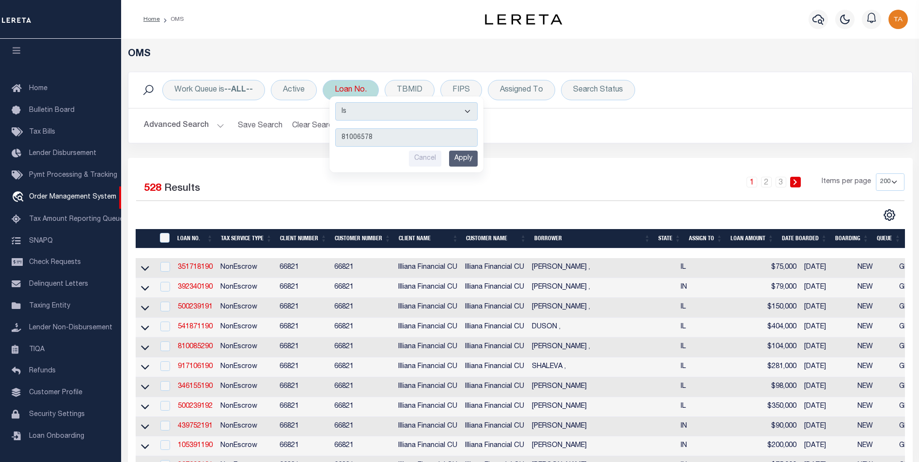
type input "81006578"
click at [453, 159] on input "Apply" at bounding box center [463, 159] width 29 height 16
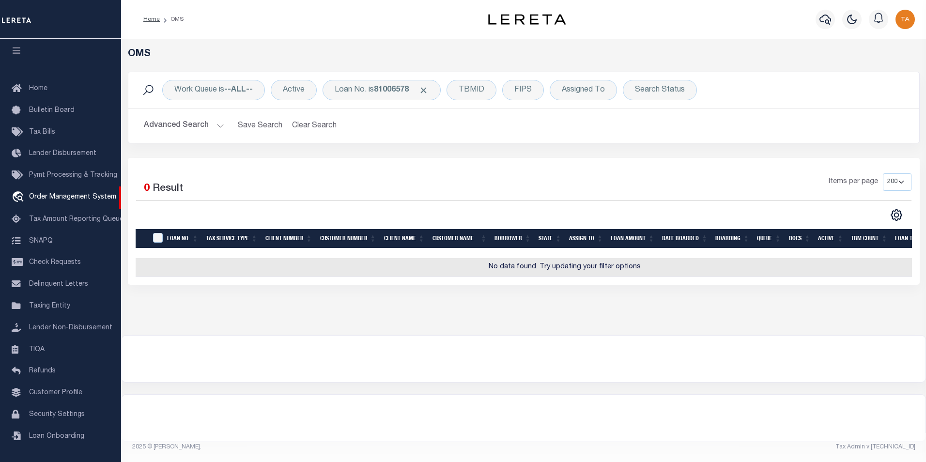
click at [198, 125] on button "Advanced Search" at bounding box center [184, 125] width 80 height 19
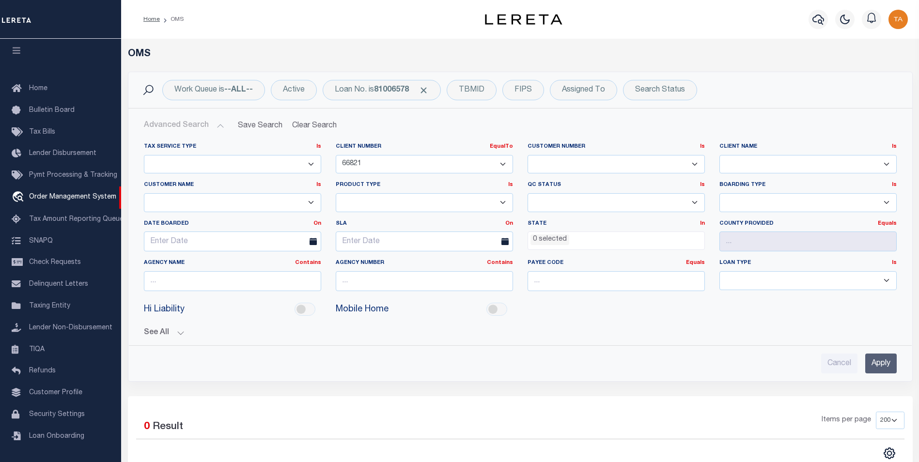
click at [399, 166] on select "1011 1012 1013 1014 1019 1042 1049 1052 1053 1055 1058 1061 1063 1064 1065 1069…" at bounding box center [424, 164] width 177 height 19
select select "70185"
click at [336, 155] on select "1011 1012 1013 1014 1019 1042 1049 1052 1053 1055 1058 1061 1063 1064 1065 1069…" at bounding box center [424, 164] width 177 height 19
click at [877, 364] on input "Apply" at bounding box center [880, 364] width 31 height 20
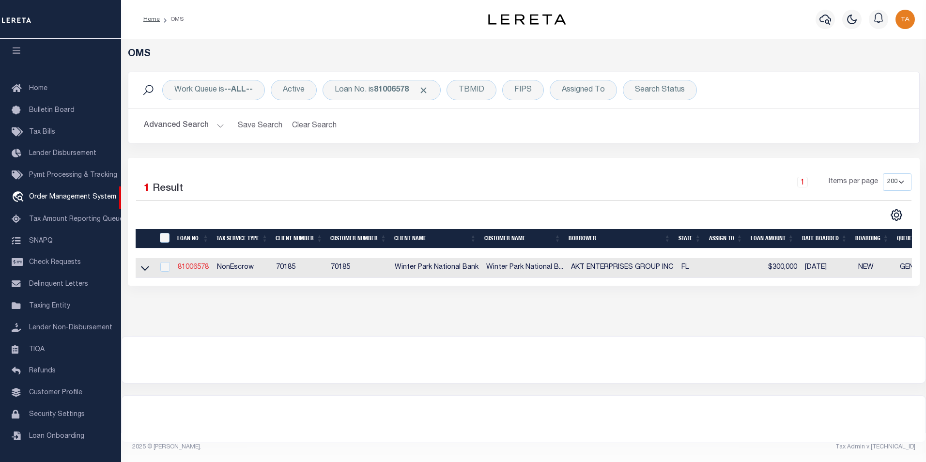
click at [200, 269] on link "81006578" at bounding box center [193, 267] width 31 height 7
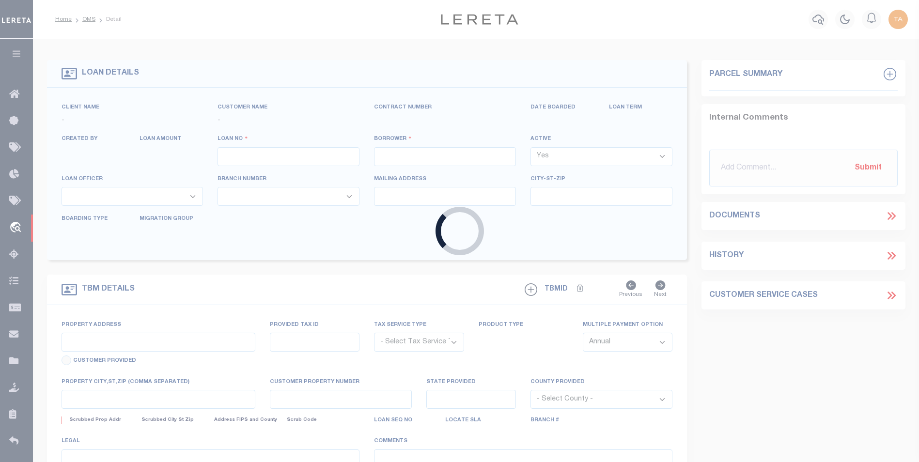
type input "81006578"
type input "AKT ENTERPRISES GROUP INC"
select select "False"
select select
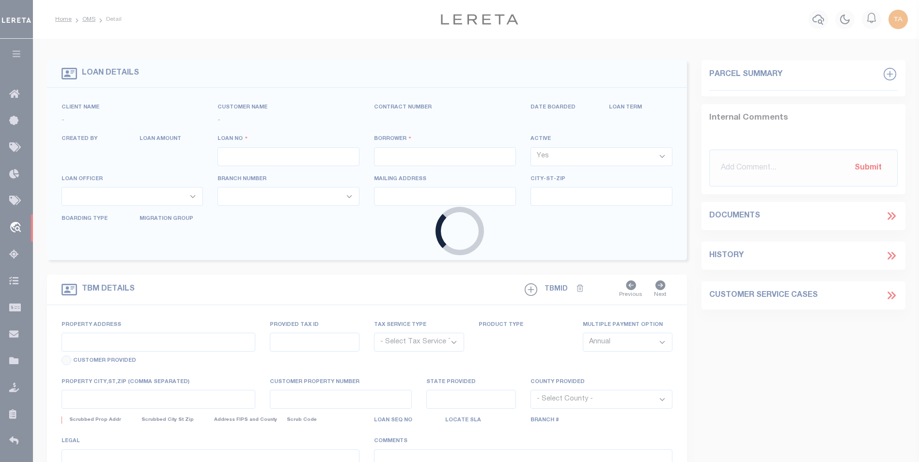
select select
select select "10"
select select
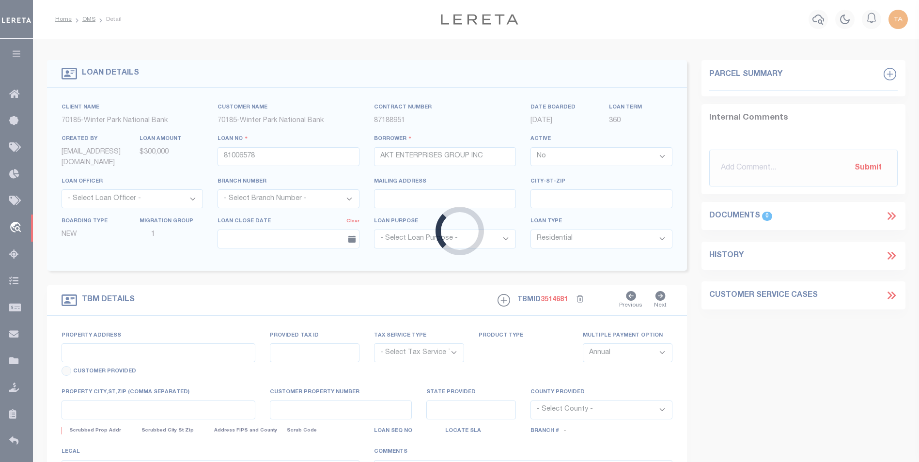
type input "[STREET_ADDRESS]"
radio input "true"
select select "NonEscrow"
select select
type input "ORLANDO FL 328104322"
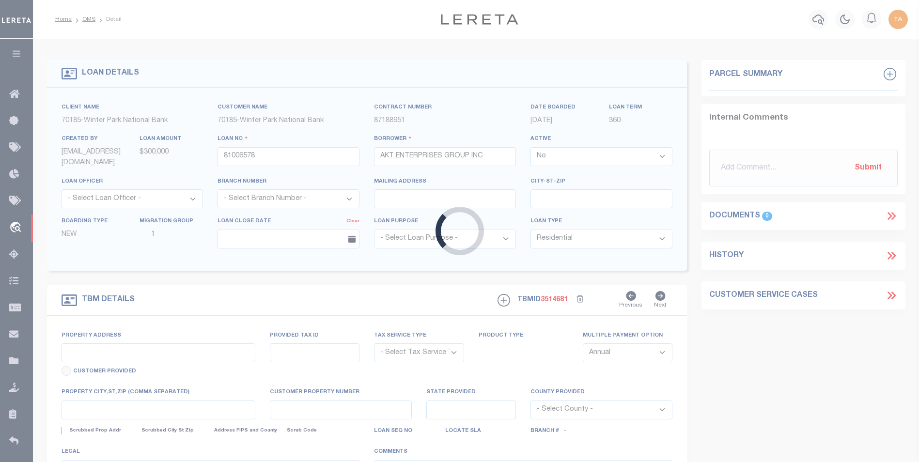
type input "81006578"
type input "FL"
type textarea "UNVERIFIED CUSTOMER SUPPLIED APN 33-21-29-0000-00-055"
